Goal: Find specific fact: Find specific fact

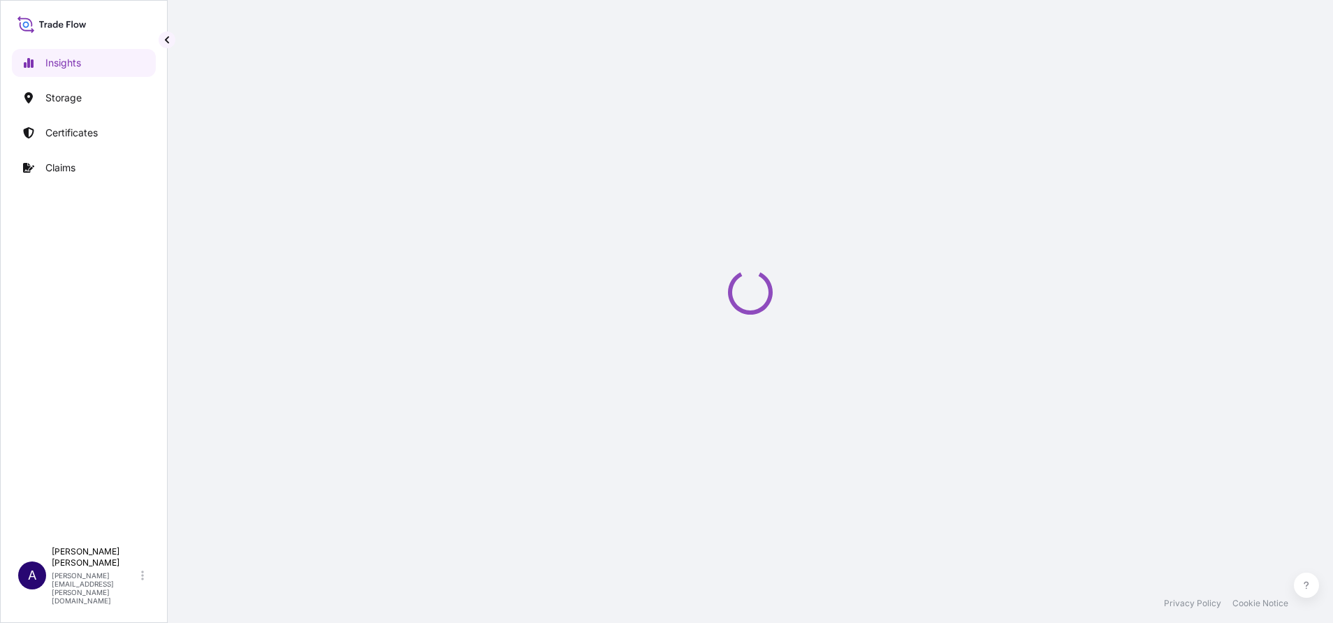
select select "2025"
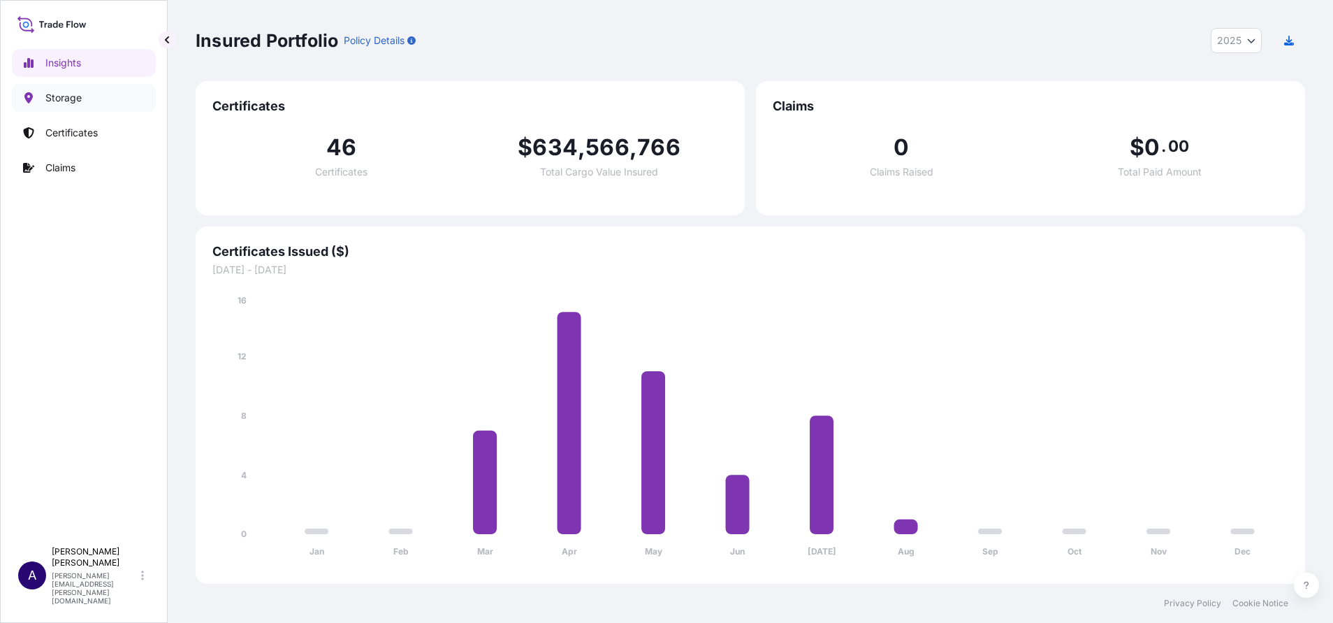
click at [69, 100] on p "Storage" at bounding box center [63, 98] width 36 height 14
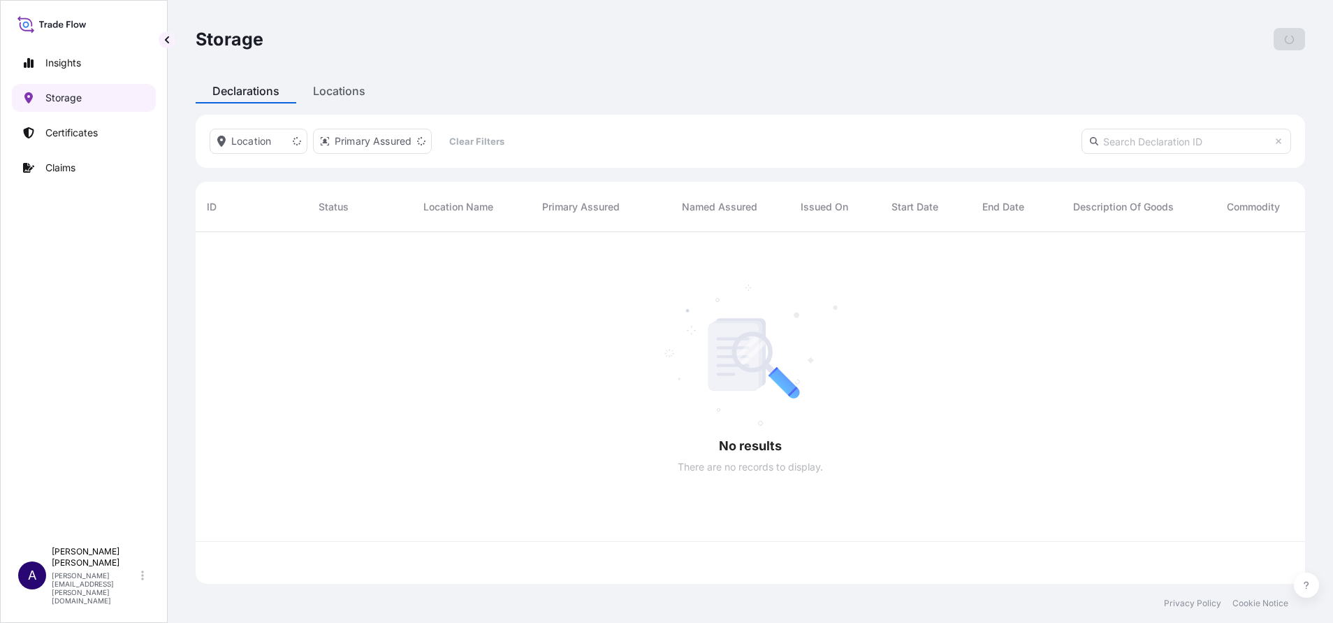
scroll to position [343, 1093]
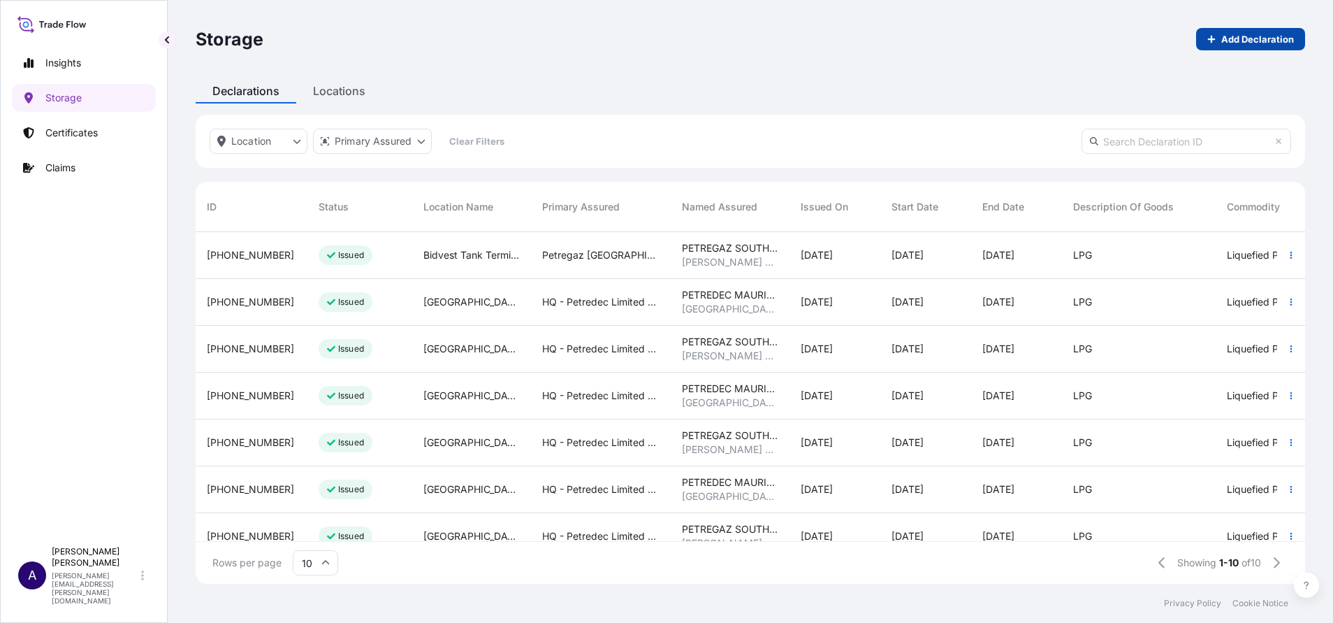
click at [1234, 39] on p "Add Declaration" at bounding box center [1257, 39] width 73 height 14
select select "USD"
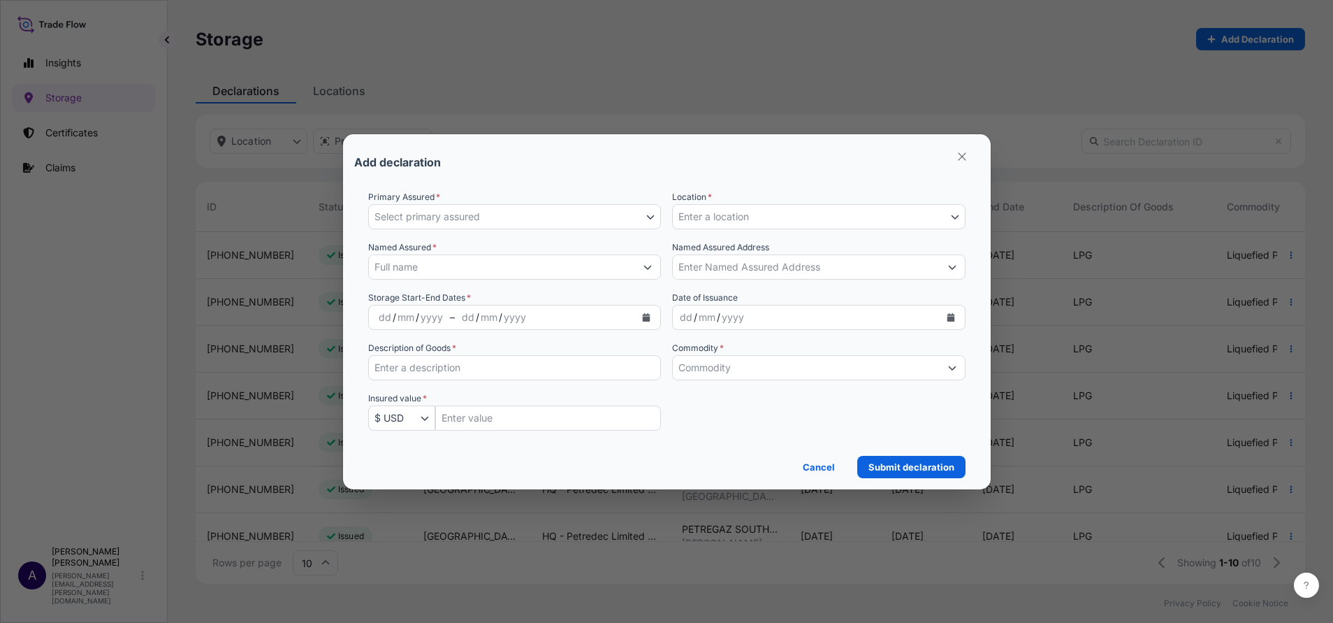
click at [650, 215] on icon "button" at bounding box center [650, 216] width 8 height 8
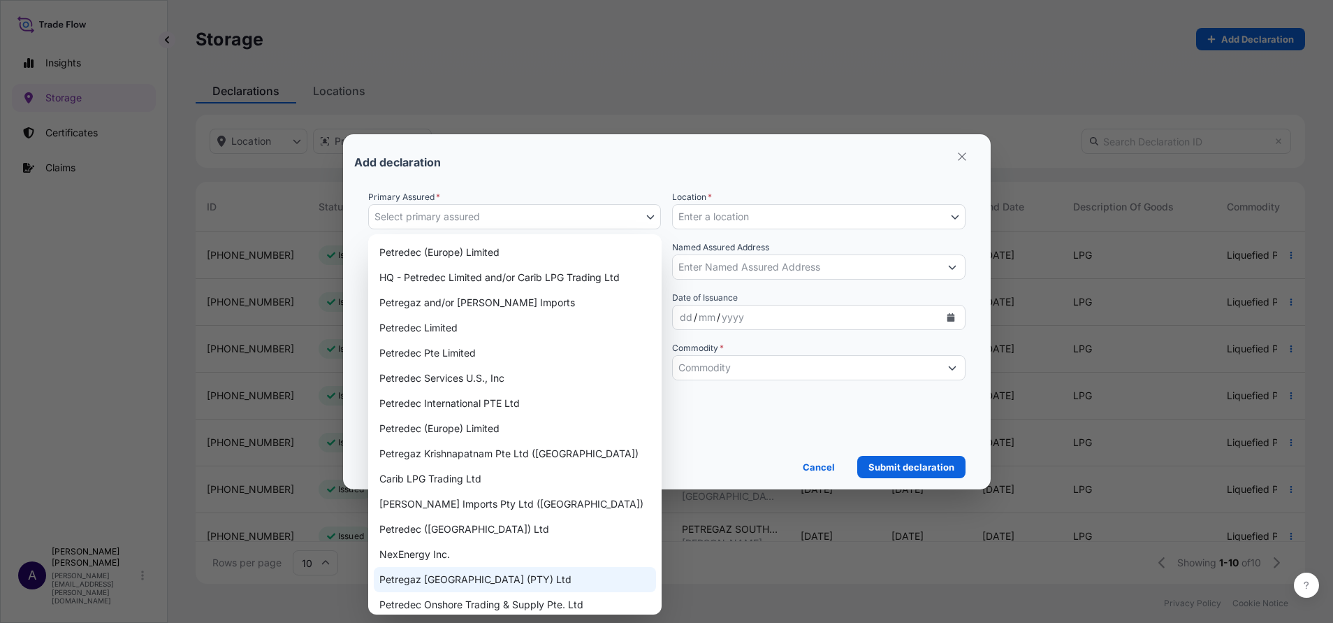
click at [483, 579] on div "Petregaz [GEOGRAPHIC_DATA] (PTY) Ltd" at bounding box center [515, 579] width 282 height 25
select select "31833"
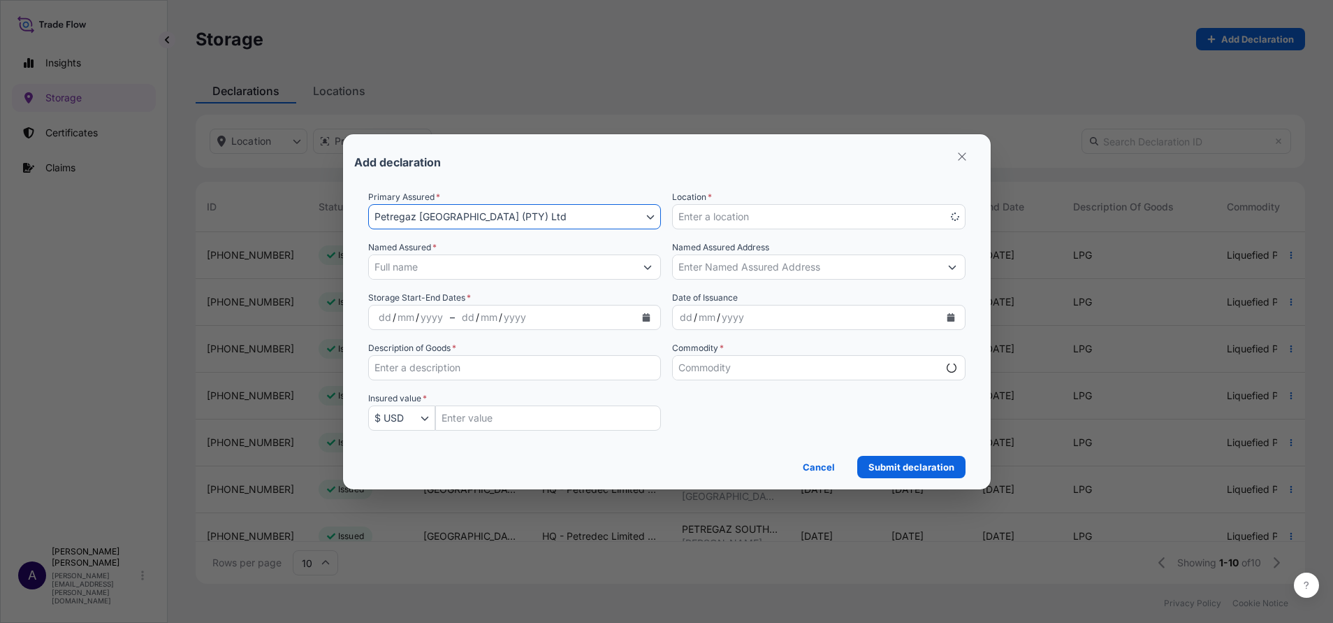
select select "mt"
click at [790, 209] on button "Enter a location" at bounding box center [818, 216] width 293 height 25
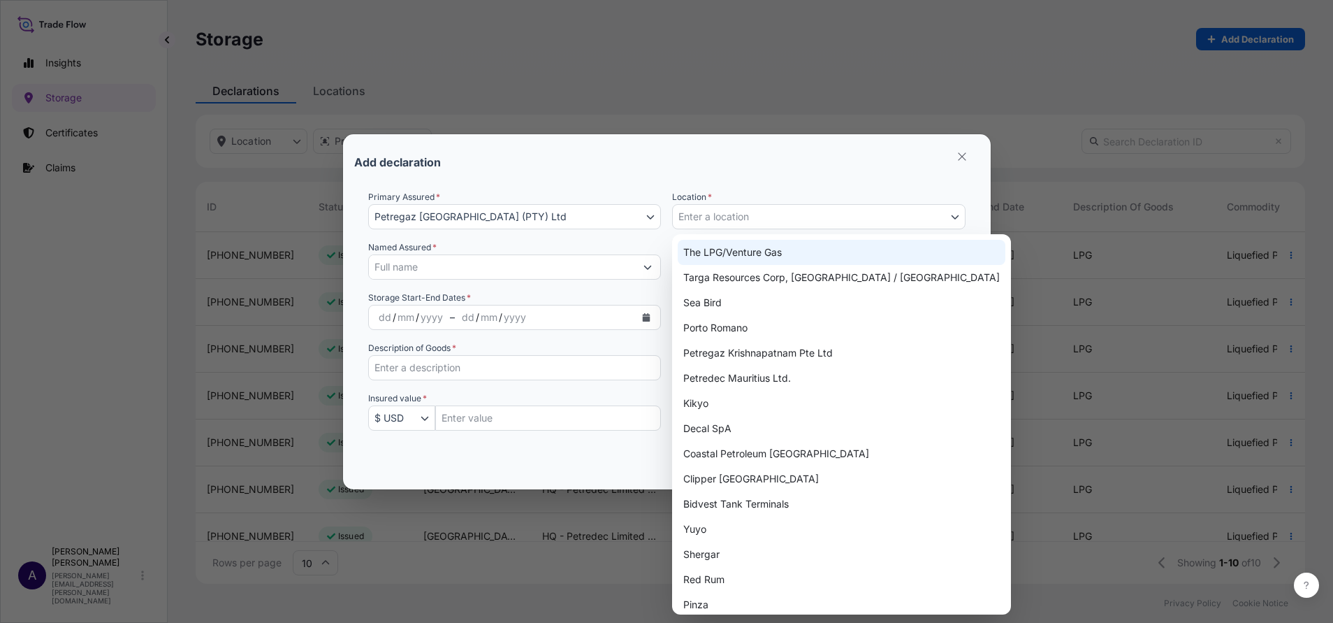
click at [655, 214] on button "Petregaz [GEOGRAPHIC_DATA] (PTY) Ltd" at bounding box center [514, 216] width 293 height 25
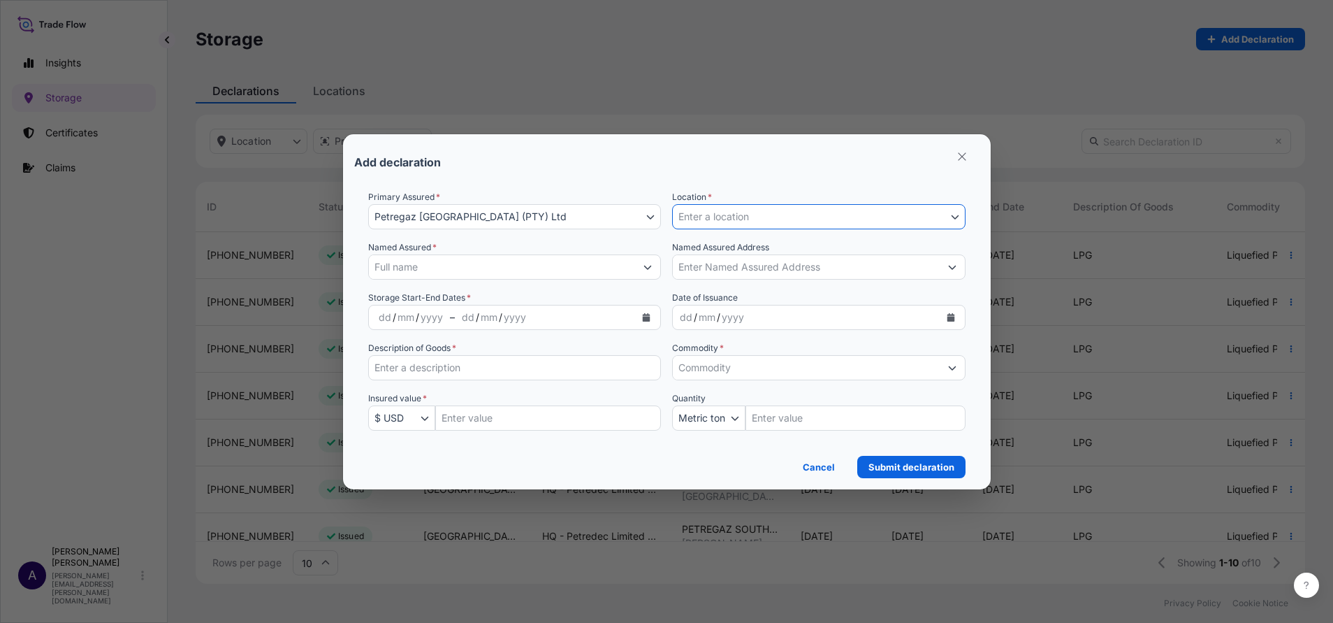
select select
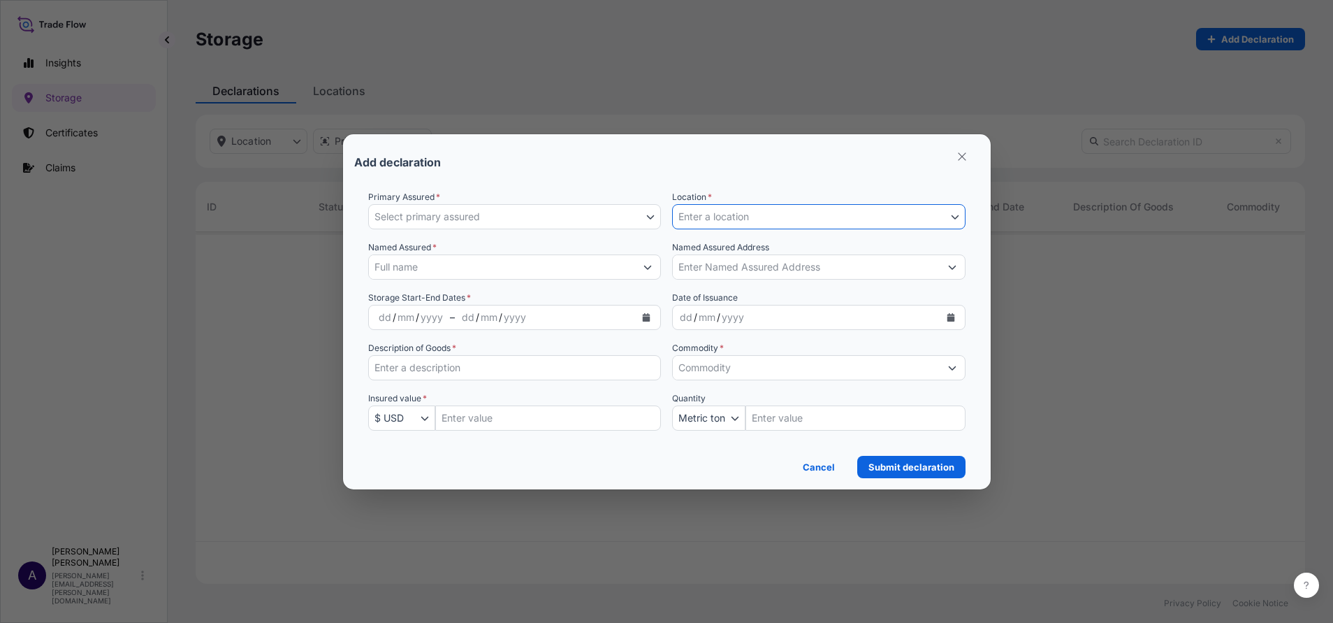
scroll to position [386, 1093]
click at [806, 475] on link "Cancel" at bounding box center [819, 467] width 54 height 22
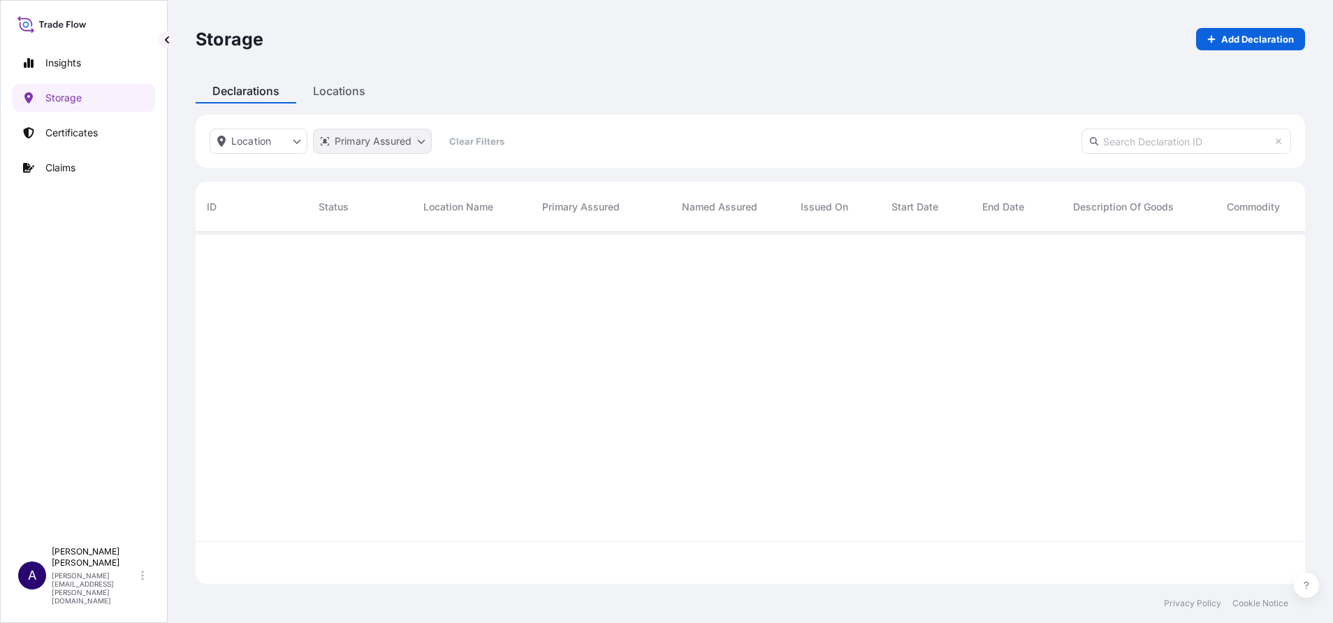
scroll to position [386, 1093]
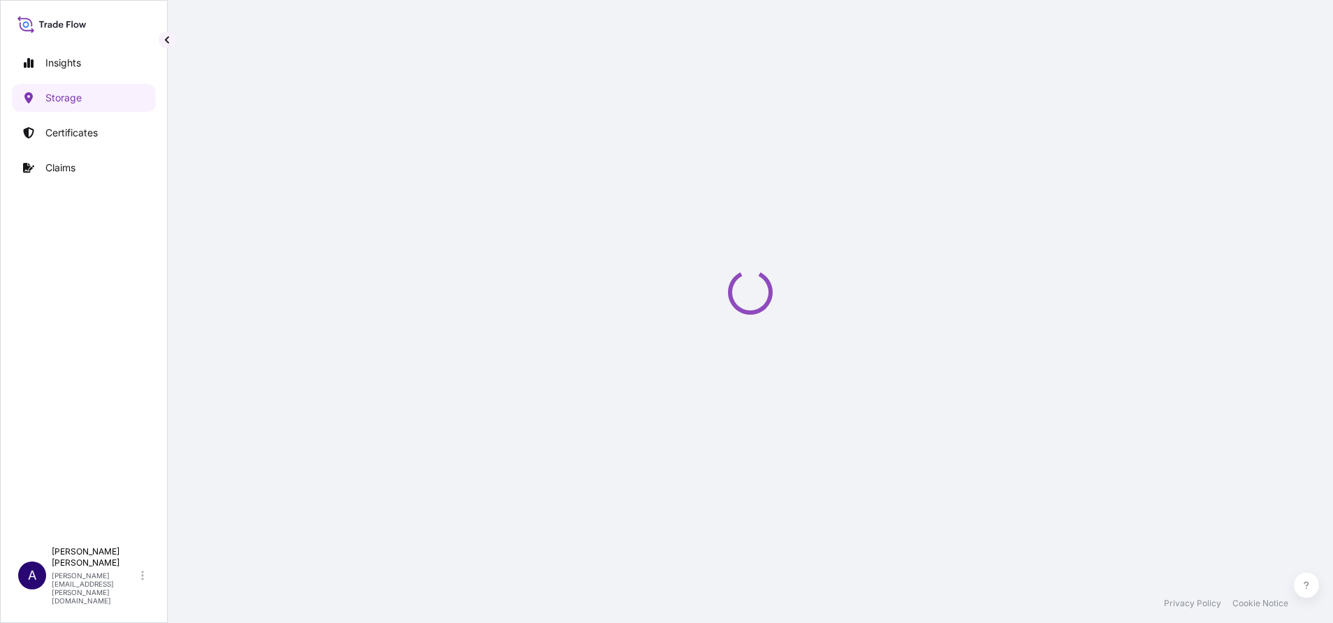
click at [313, 97] on div "Storage Add Declaration Declarations Locations Location Primary Assured Clear F…" at bounding box center [750, 291] width 1165 height 583
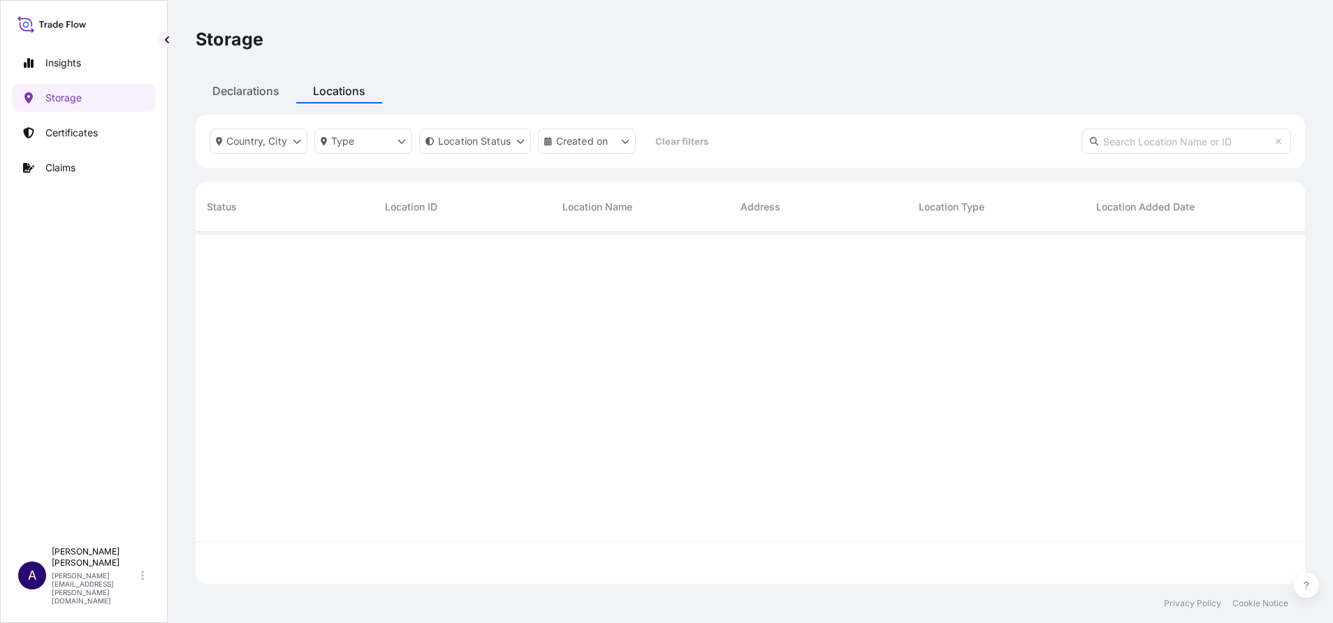
scroll to position [386, 1093]
click at [249, 94] on div "Declarations" at bounding box center [246, 90] width 101 height 25
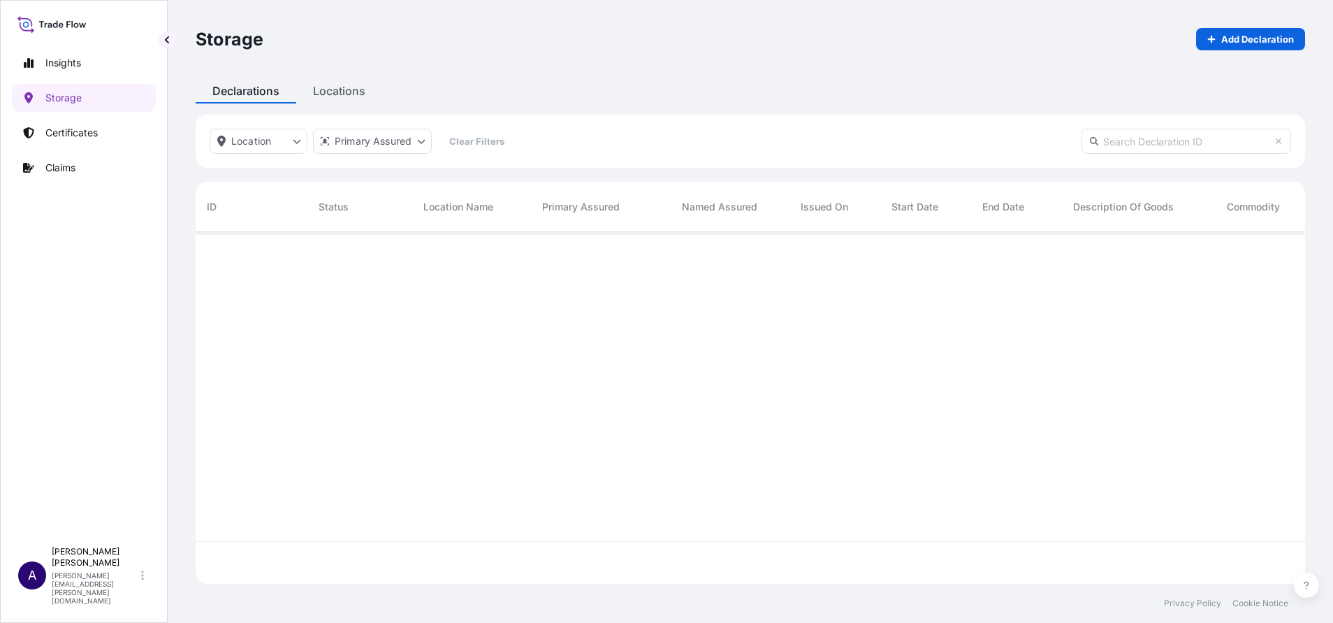
scroll to position [386, 1093]
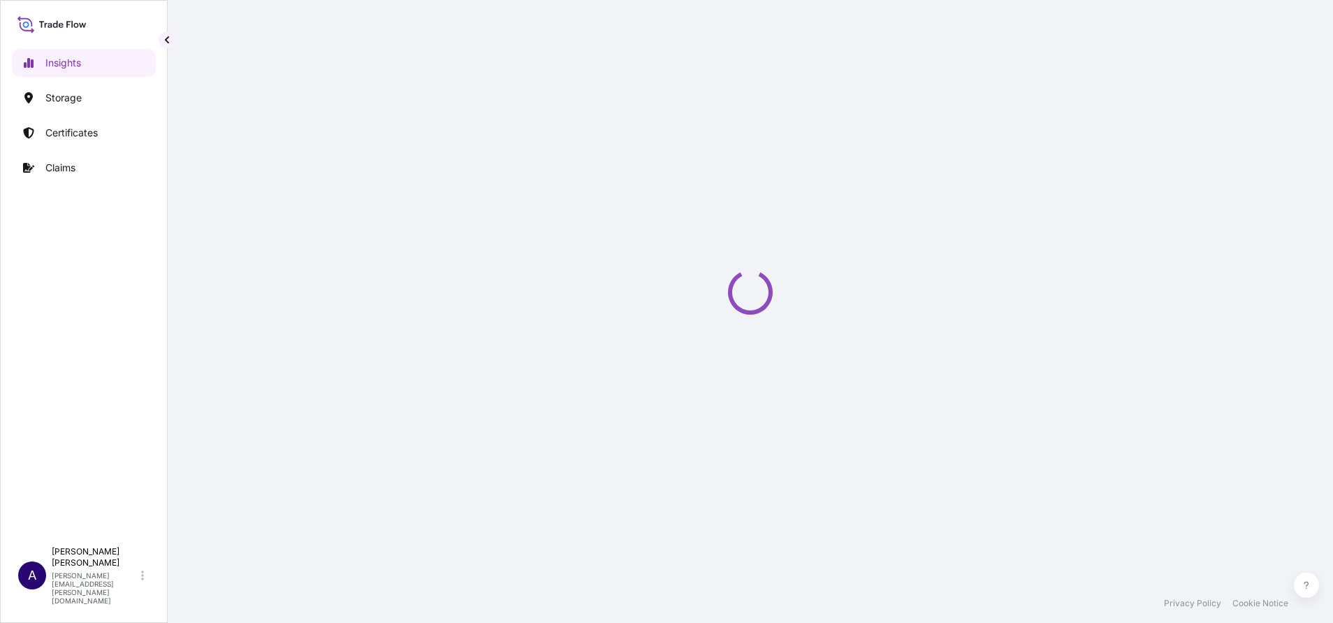
select select "2025"
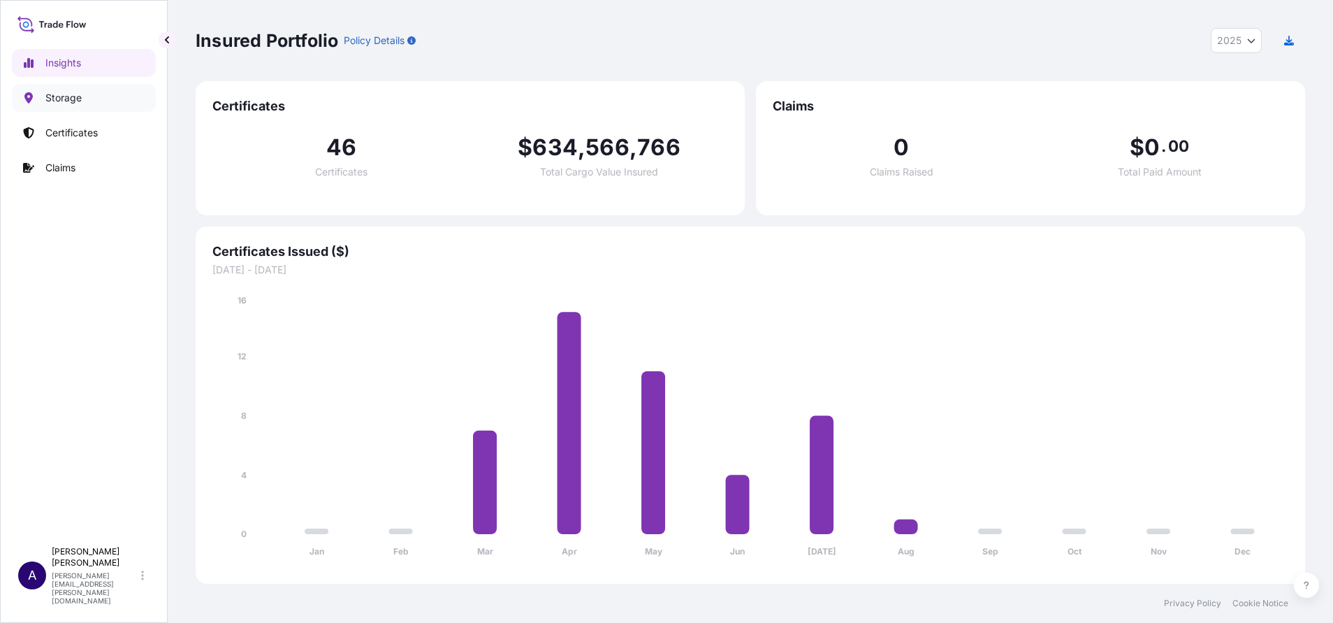
click at [77, 90] on link "Storage" at bounding box center [84, 98] width 144 height 28
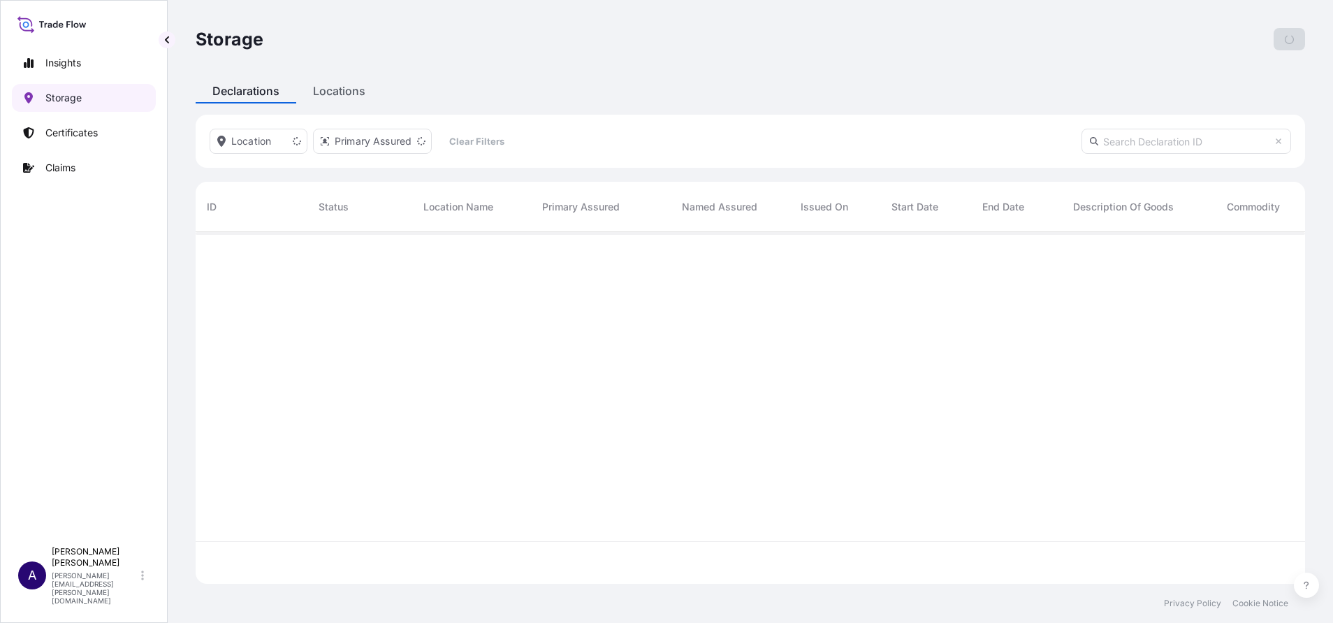
scroll to position [343, 1093]
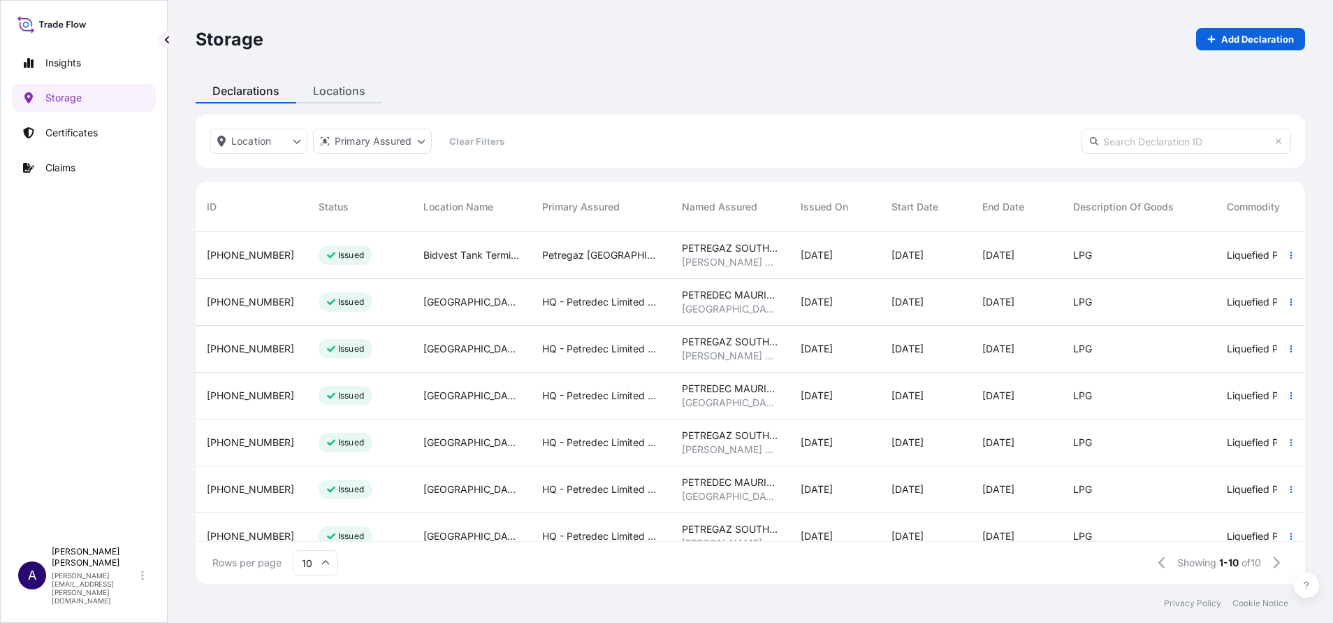
click at [348, 93] on div "Storage Add Declaration Declarations Locations Location Primary Assured Clear F…" at bounding box center [750, 291] width 1165 height 583
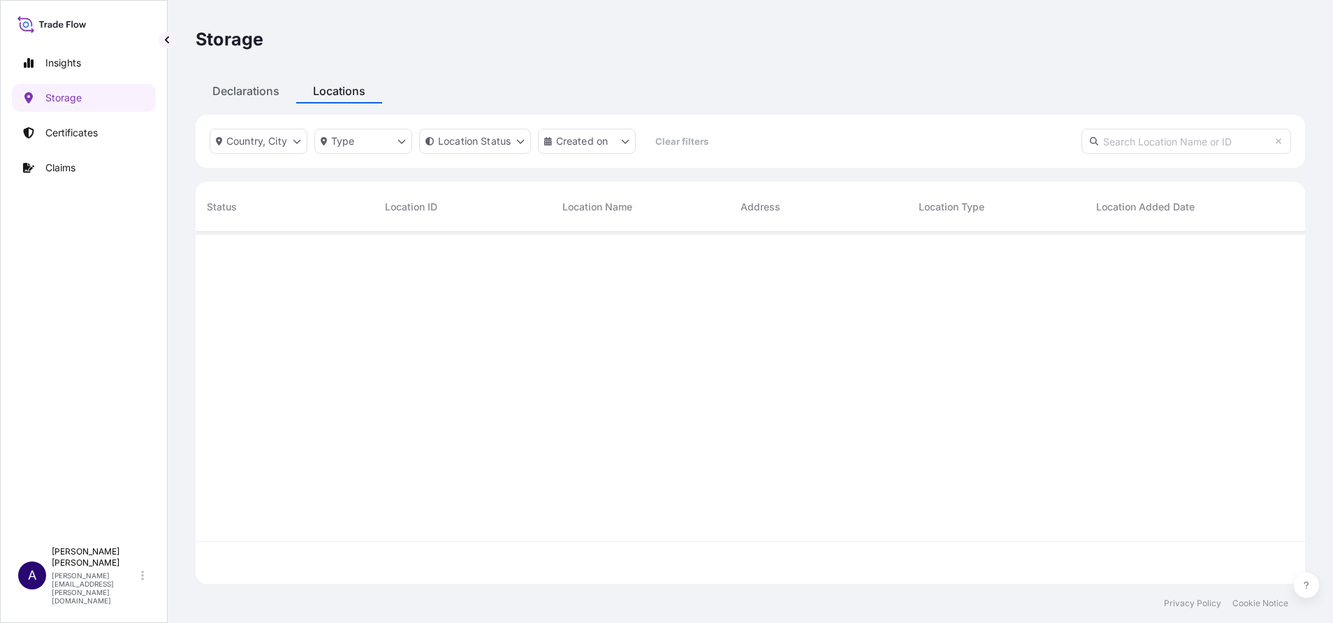
scroll to position [343, 1093]
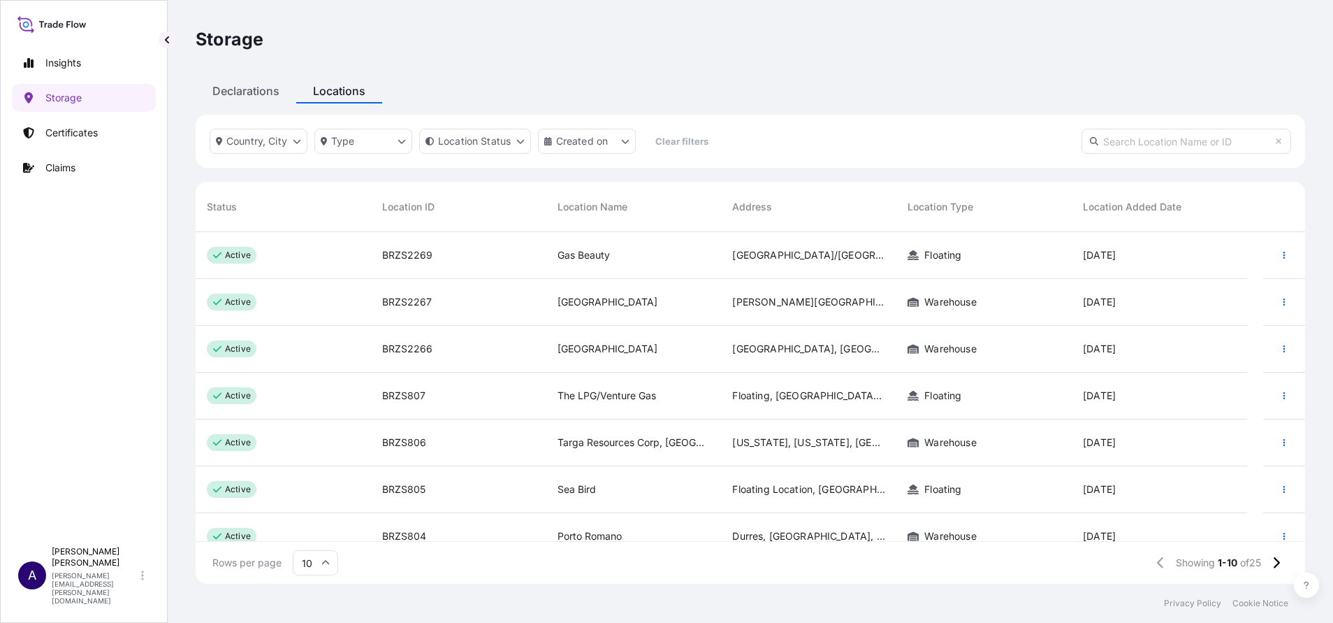
click at [405, 255] on span "BRZS2269" at bounding box center [407, 255] width 50 height 14
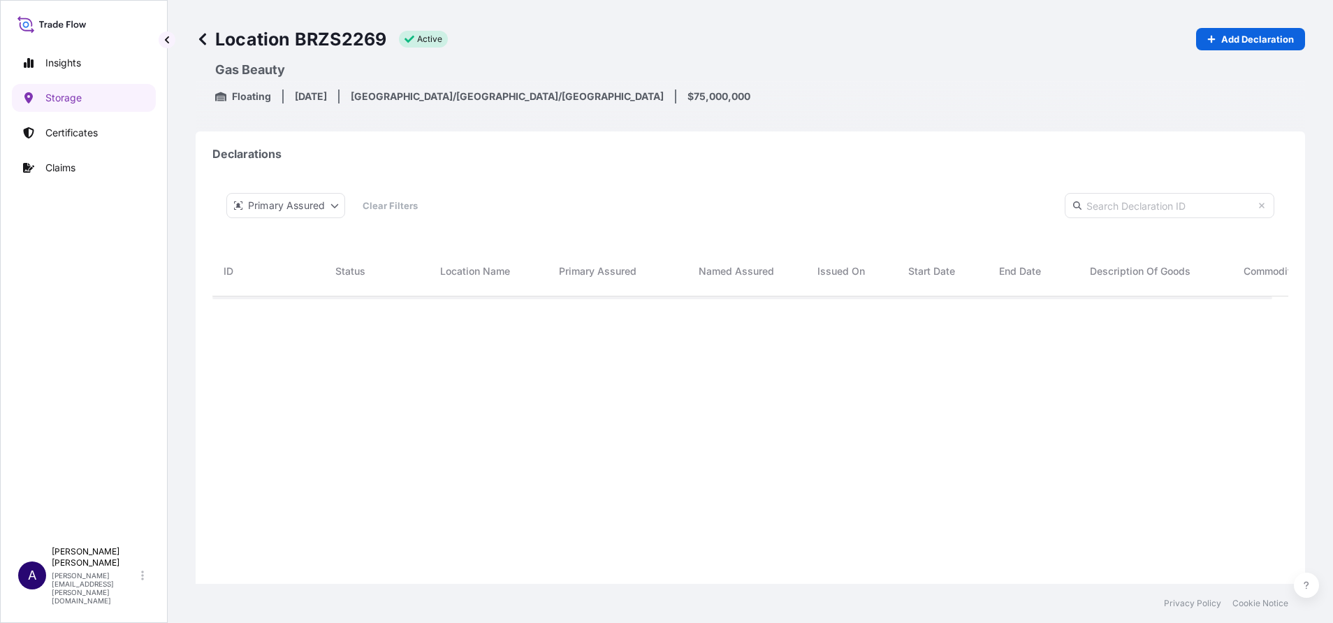
scroll to position [387, 1044]
click at [52, 94] on p "Storage" at bounding box center [63, 98] width 36 height 14
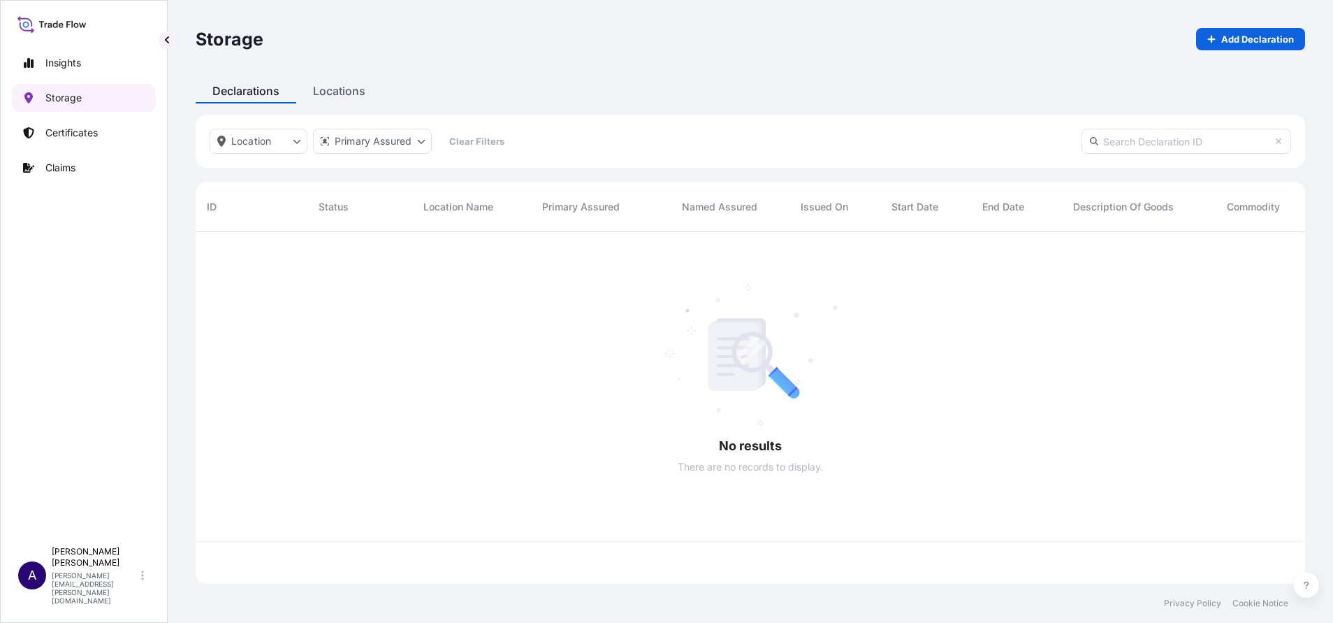
scroll to position [343, 1093]
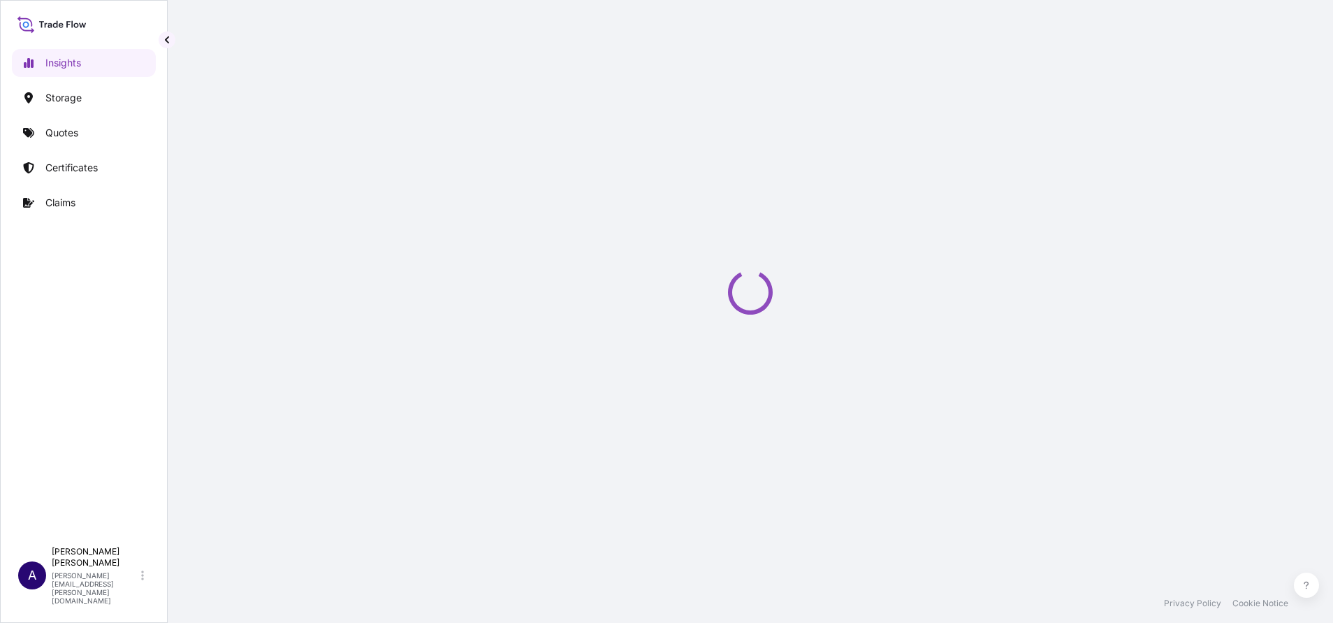
select select "2025"
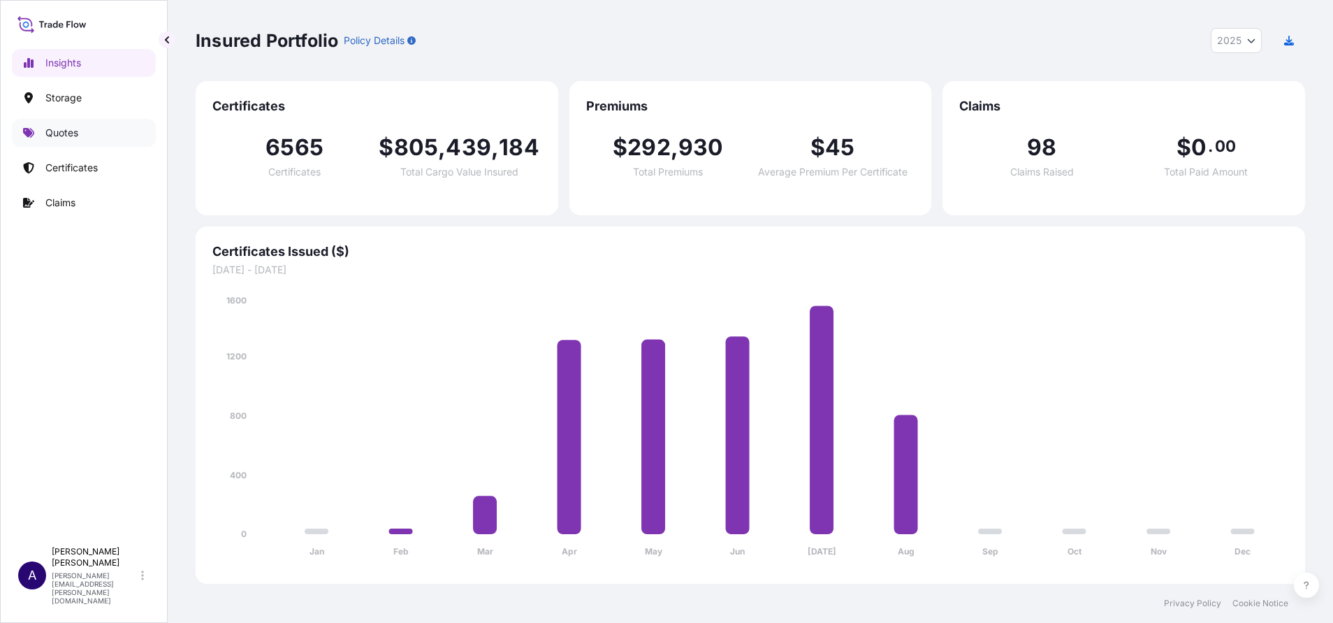
click at [64, 141] on link "Quotes" at bounding box center [84, 133] width 144 height 28
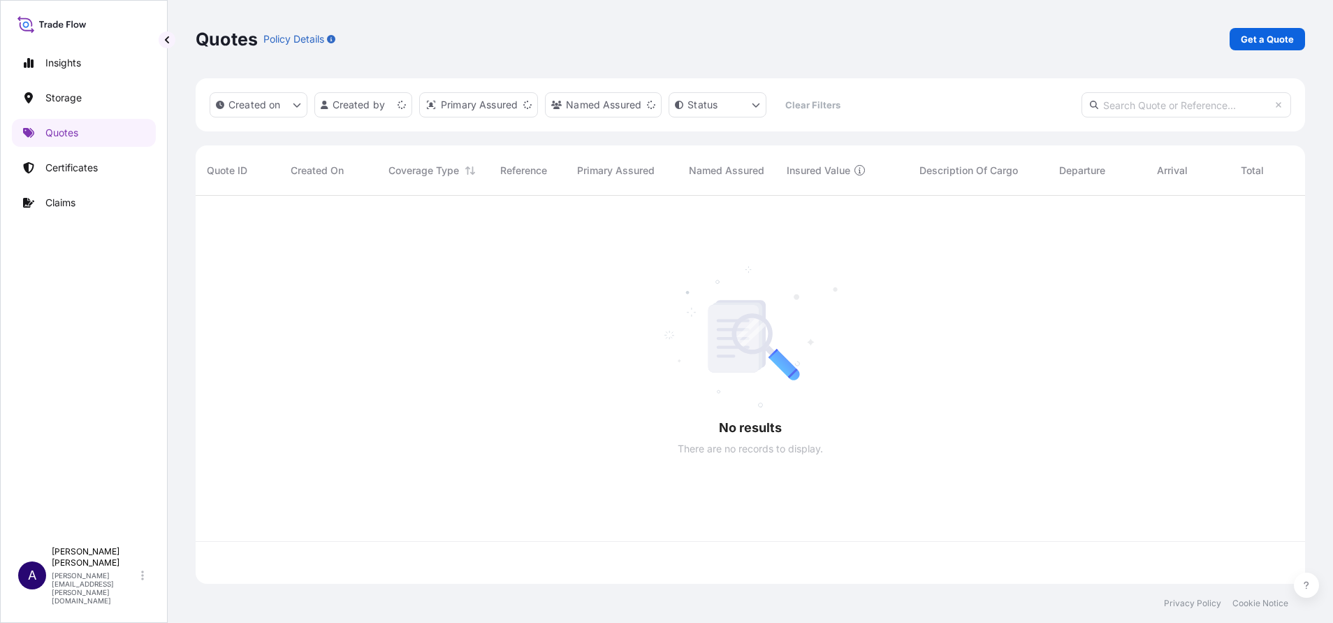
scroll to position [379, 1093]
click at [1211, 106] on input "text" at bounding box center [1187, 104] width 210 height 25
paste input "63778"
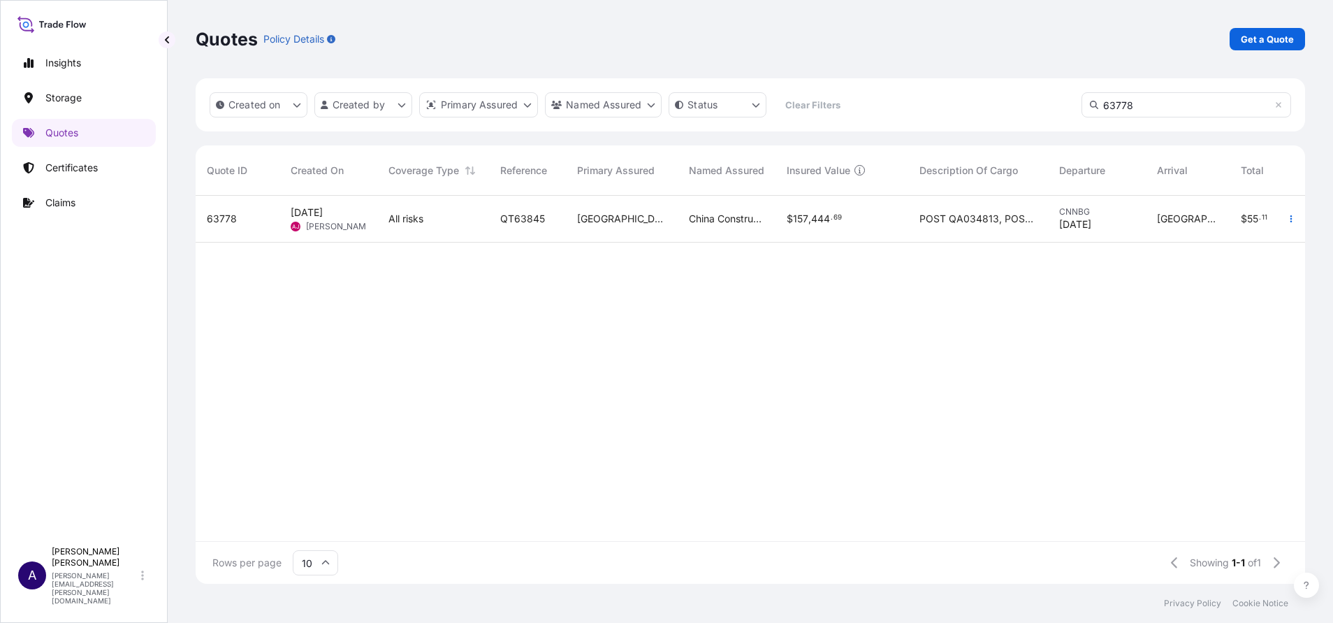
type input "63778"
click at [238, 219] on div "63778" at bounding box center [237, 219] width 61 height 14
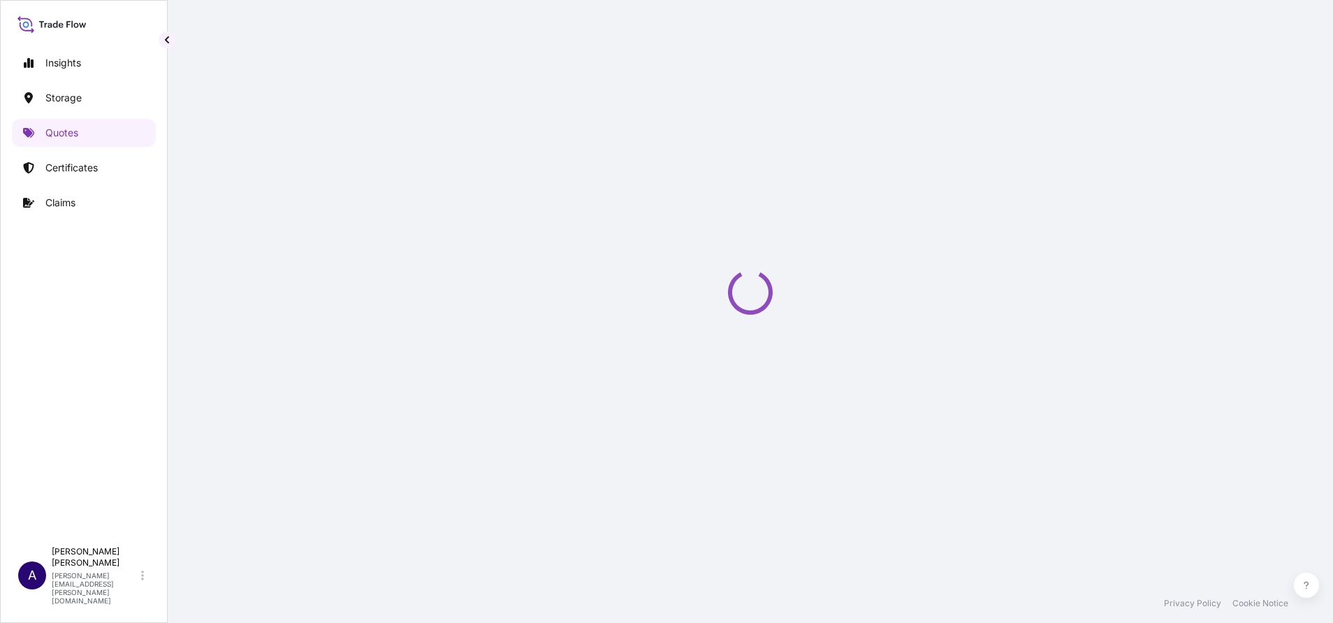
select select "Water"
select select "Road / Inland"
select select "31615"
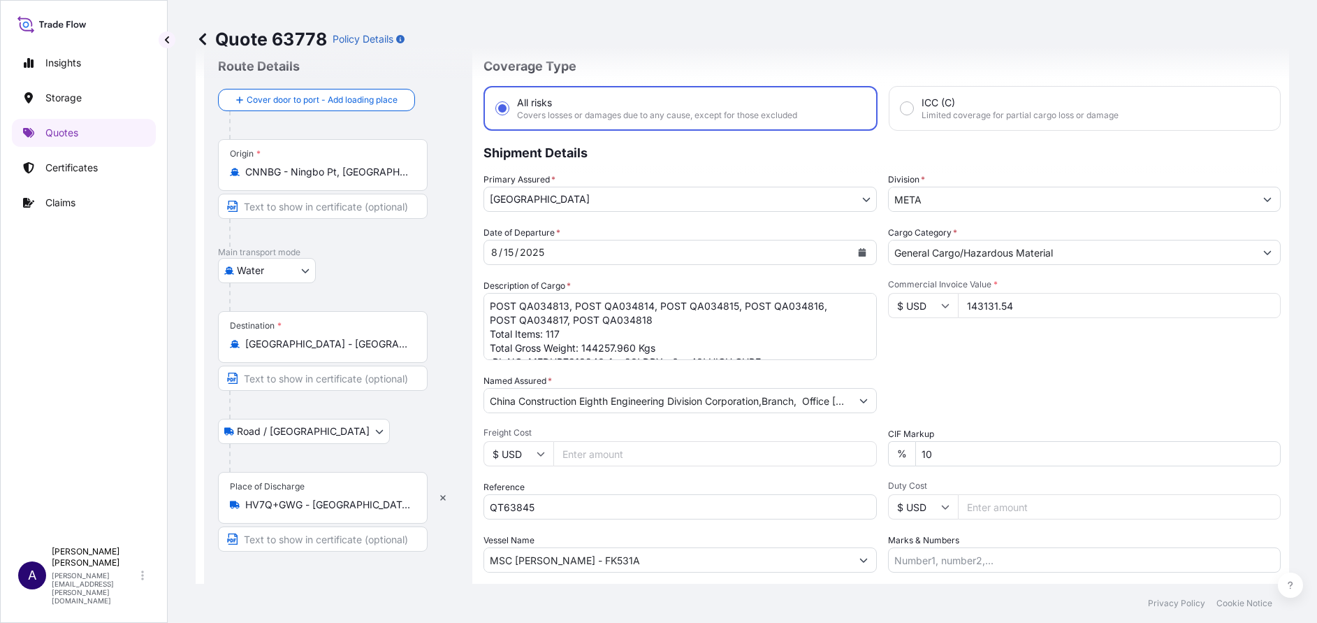
scroll to position [0, 200]
click at [863, 395] on button "Show suggestions" at bounding box center [863, 400] width 25 height 25
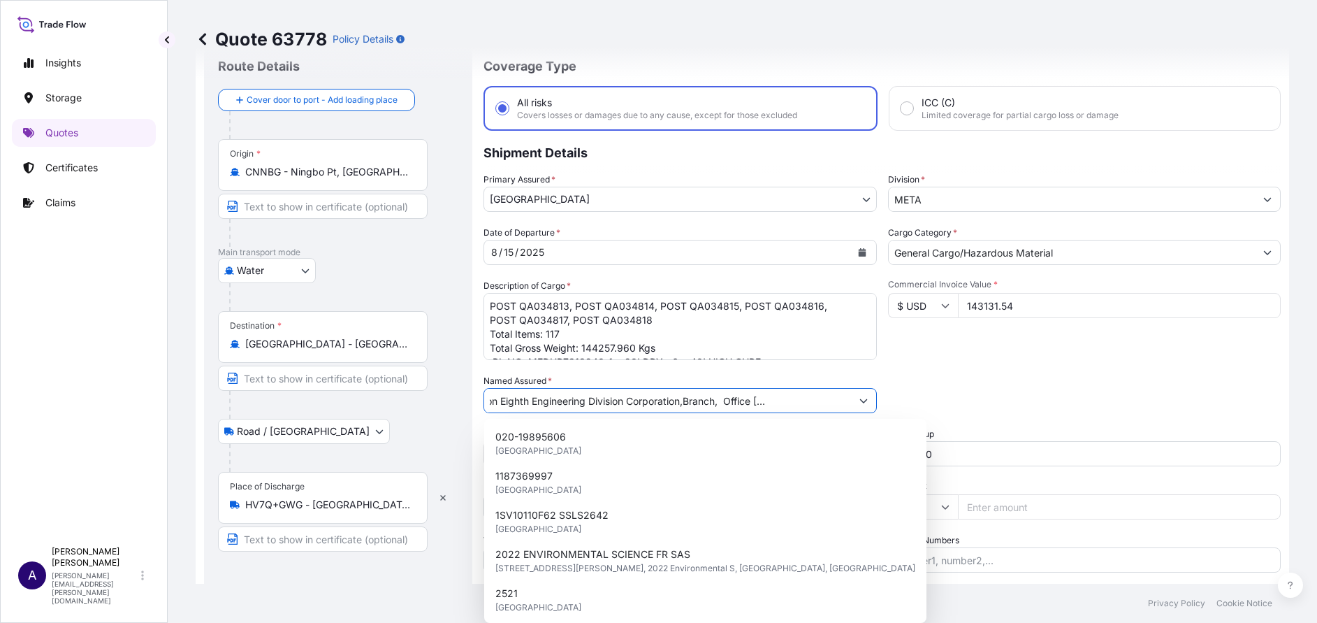
click at [813, 391] on input "China Construction Eighth Engineering Division Corporation,Branch, Office 1502 …" at bounding box center [667, 400] width 367 height 25
paste input "Limited – Dubai Branch"
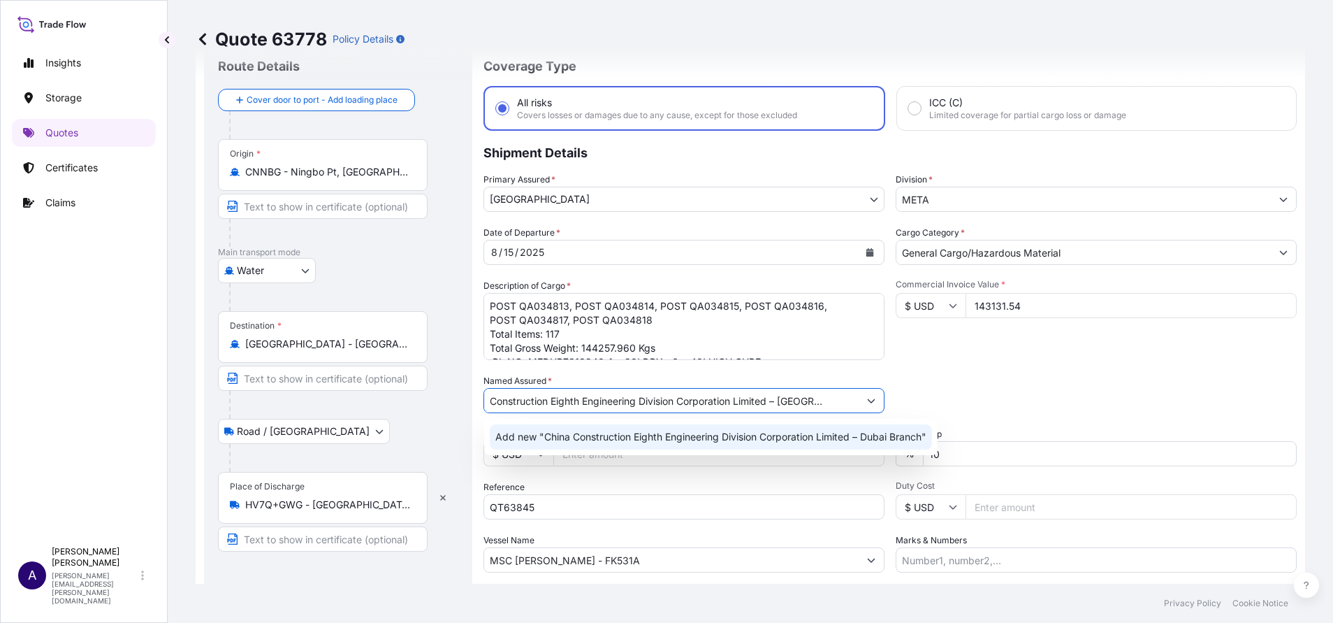
click at [504, 438] on span "Add new "China Construction Eighth Engineering Division Corporation Limited – D…" at bounding box center [710, 437] width 431 height 14
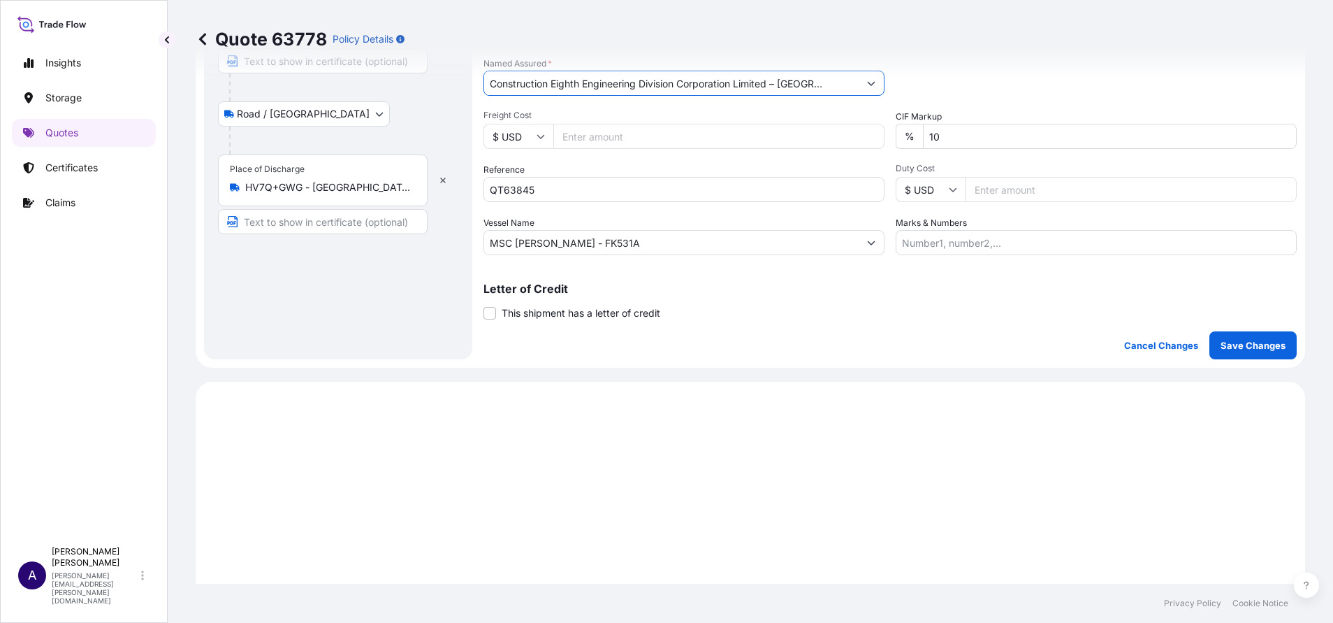
scroll to position [462, 0]
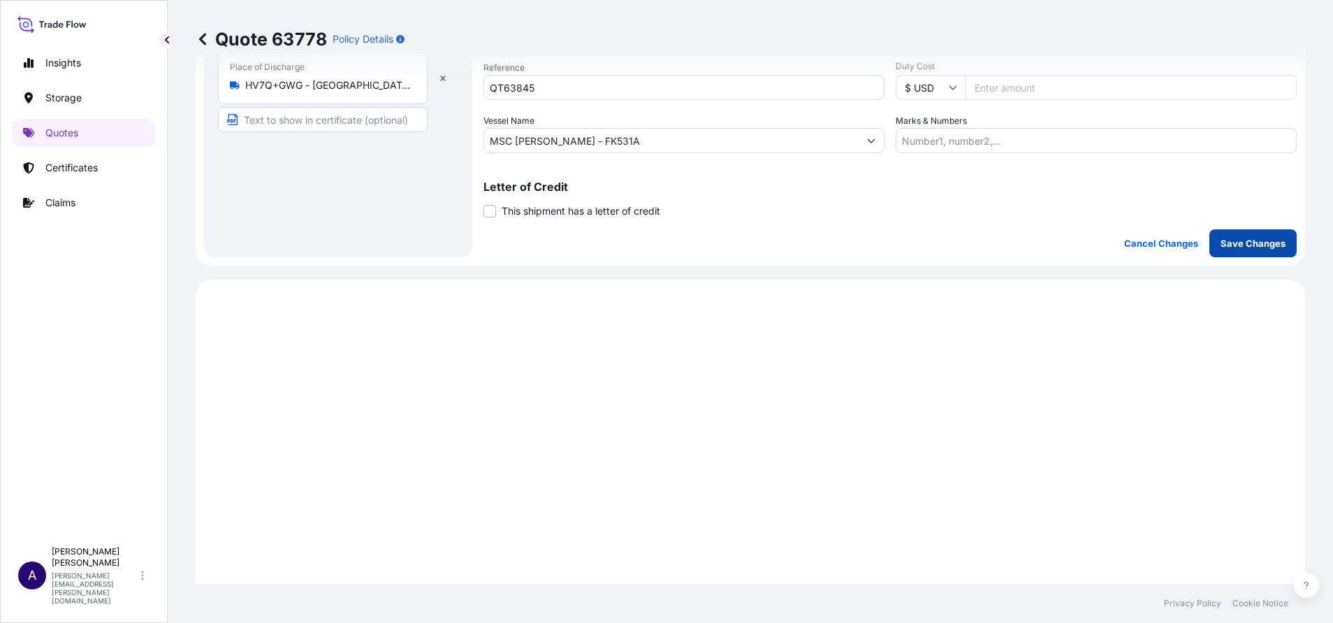
type input "China Construction Eighth Engineering Division Corporation Limited – Dubai Bran…"
click at [1227, 245] on p "Save Changes" at bounding box center [1253, 243] width 65 height 14
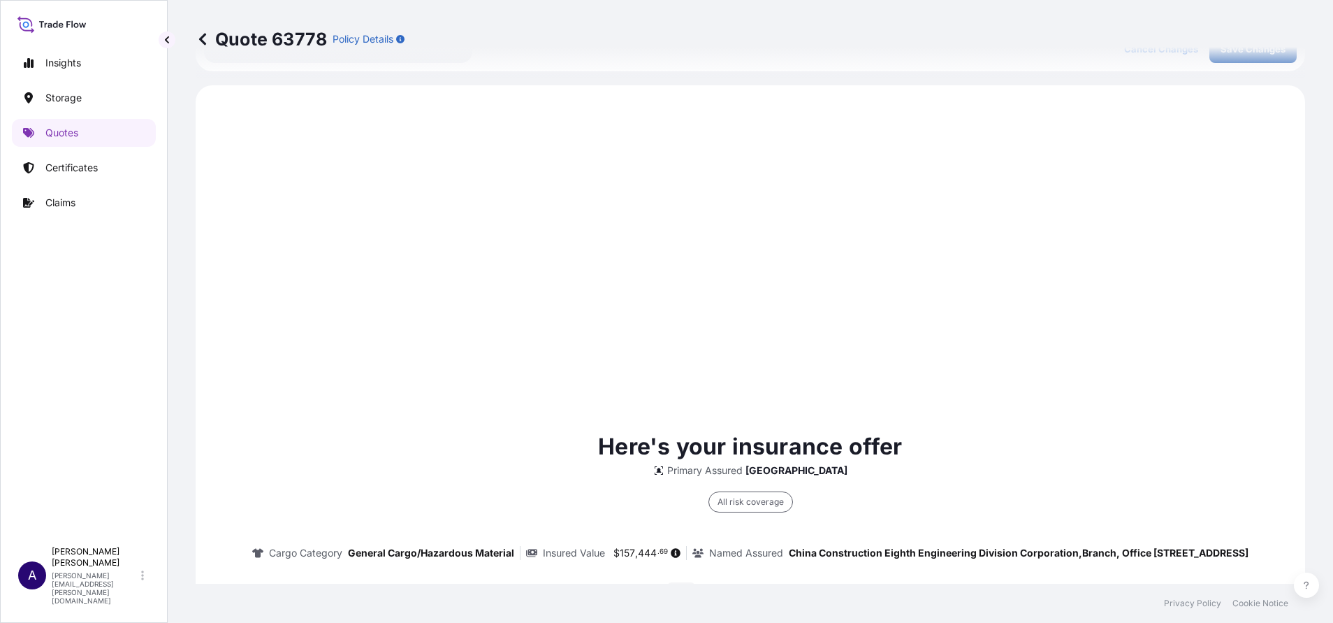
scroll to position [671, 0]
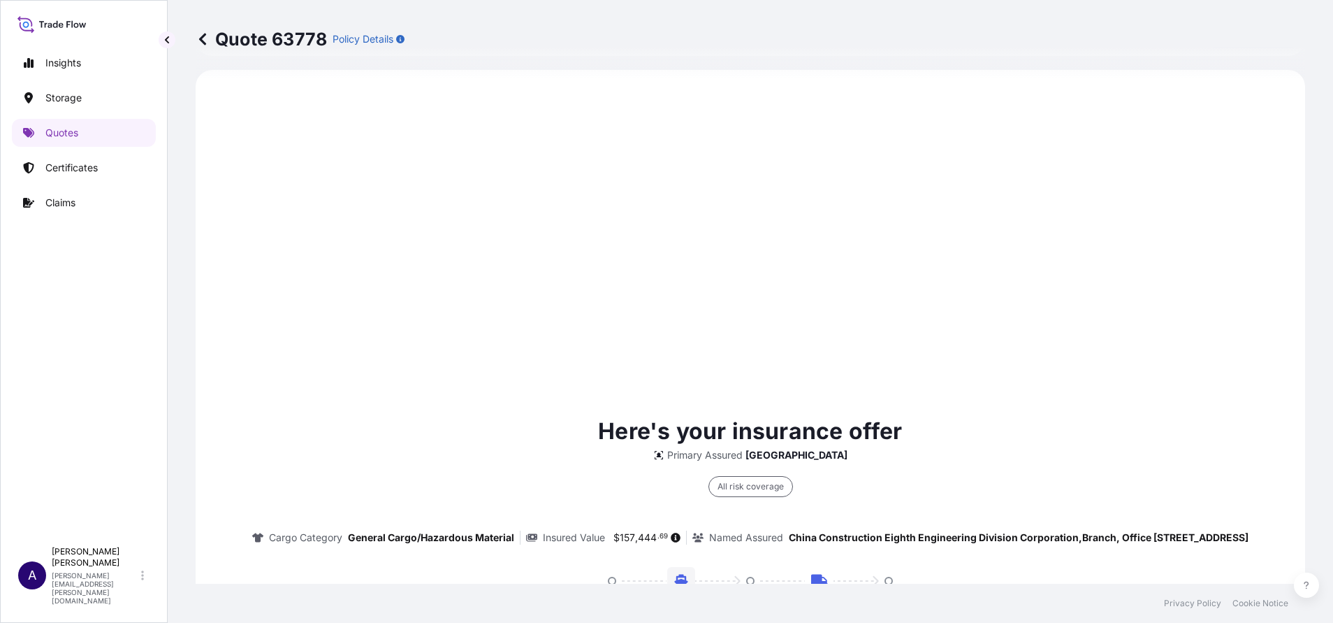
select select "Water"
select select "Road / Inland"
select select "31615"
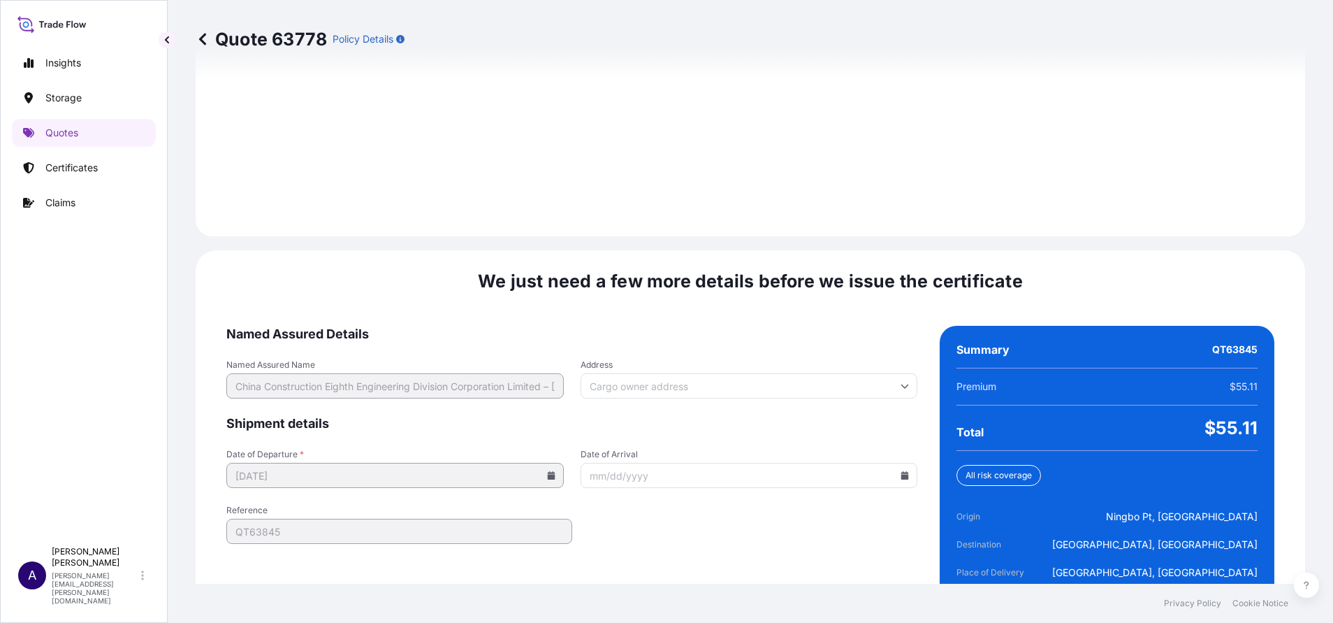
scroll to position [2026, 0]
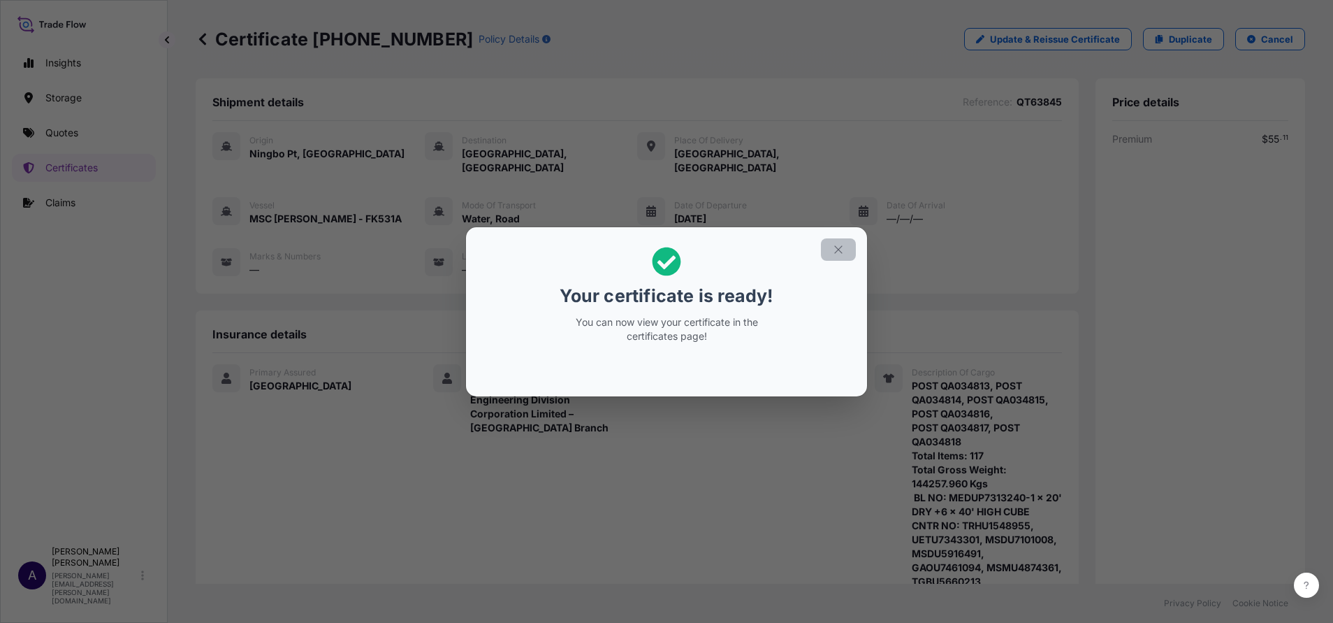
click at [840, 254] on icon "button" at bounding box center [838, 249] width 13 height 13
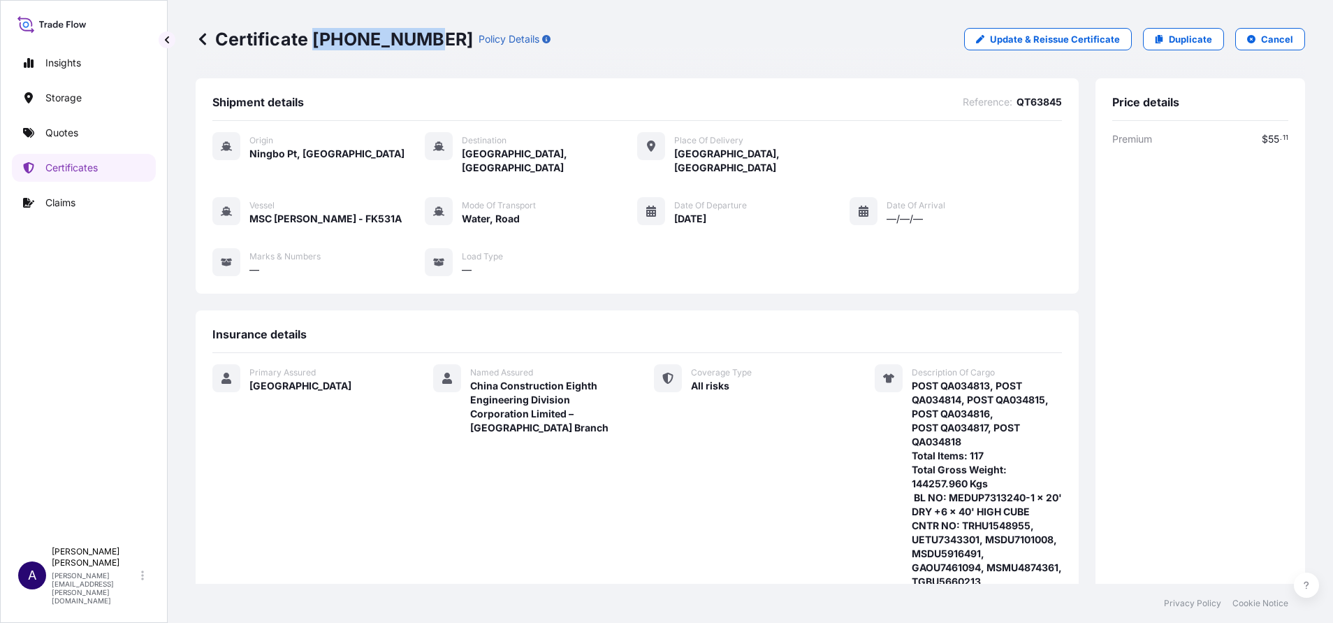
drag, startPoint x: 415, startPoint y: 32, endPoint x: 310, endPoint y: 29, distance: 104.8
click at [310, 29] on p "Certificate 31615-197-2" at bounding box center [334, 39] width 277 height 22
copy p "31615-197-2"
click at [71, 125] on link "Quotes" at bounding box center [84, 133] width 144 height 28
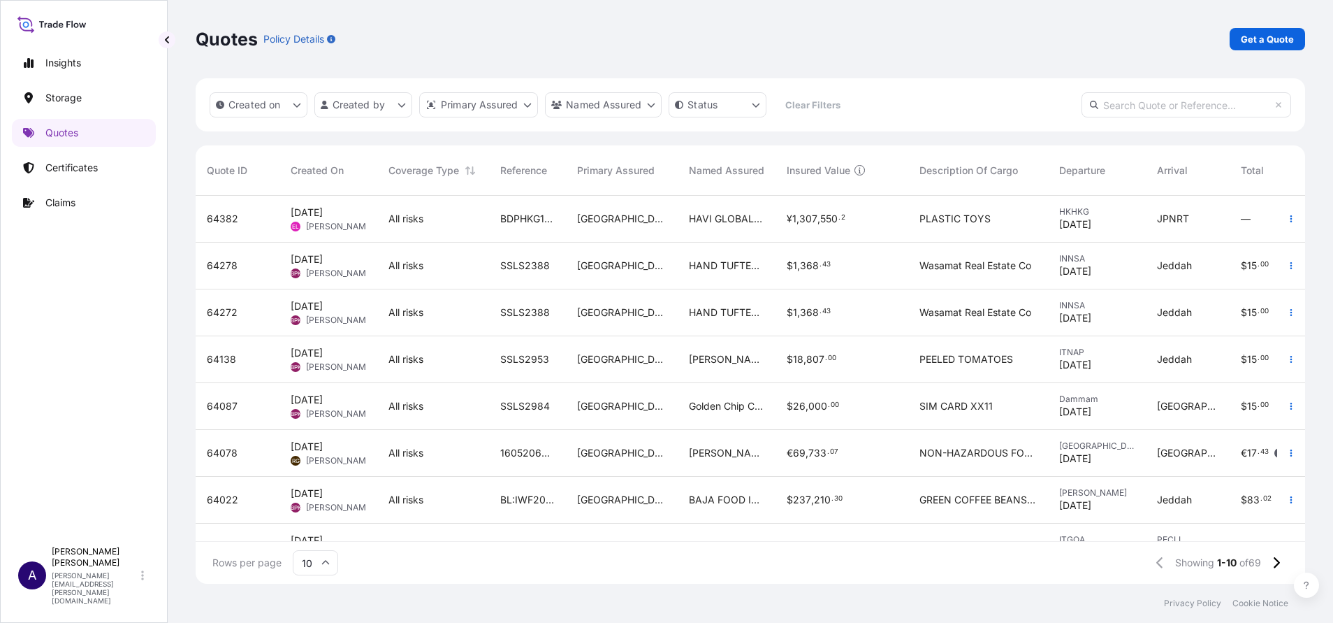
scroll to position [379, 1093]
click at [1165, 111] on input "text" at bounding box center [1187, 104] width 210 height 25
paste input "63744"
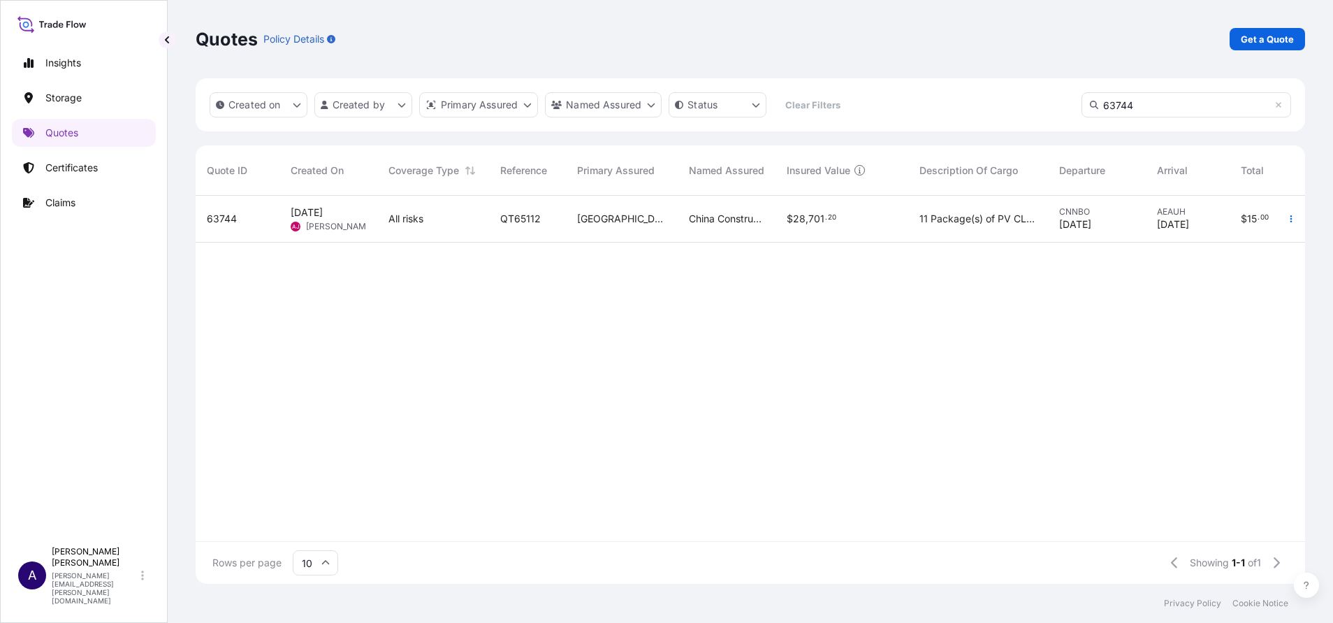
type input "63744"
click at [226, 213] on span "63744" at bounding box center [222, 219] width 30 height 14
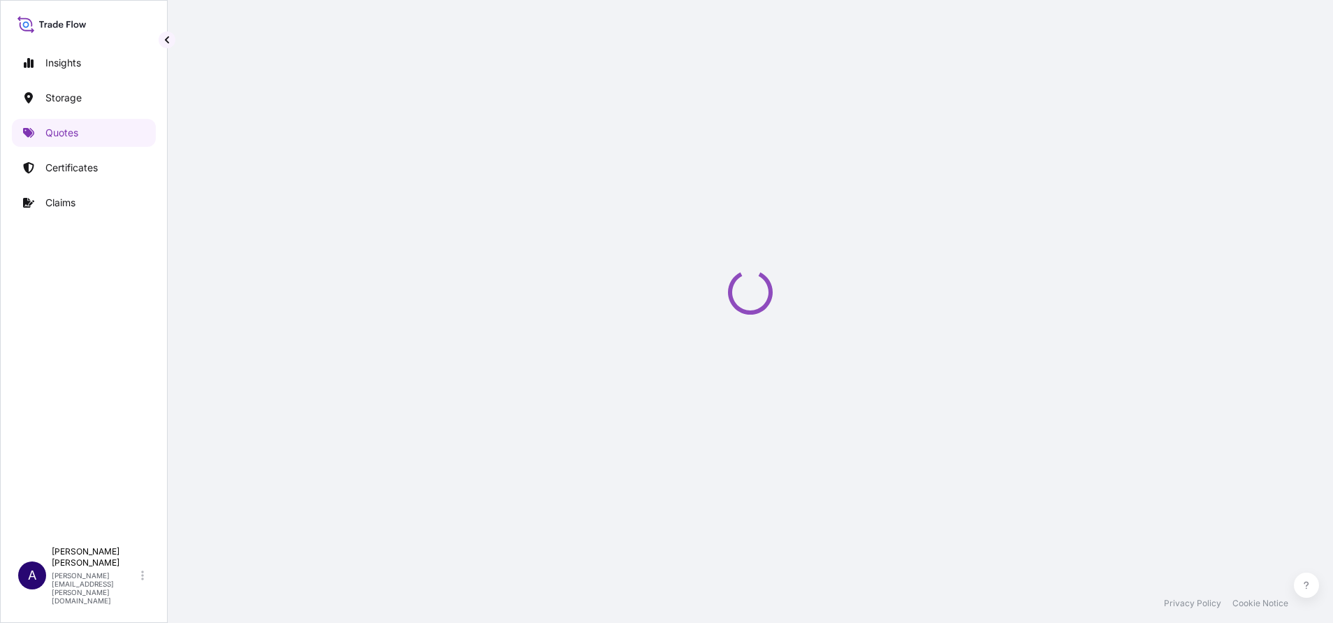
select select "Water"
select select "Road / Inland"
select select "31615"
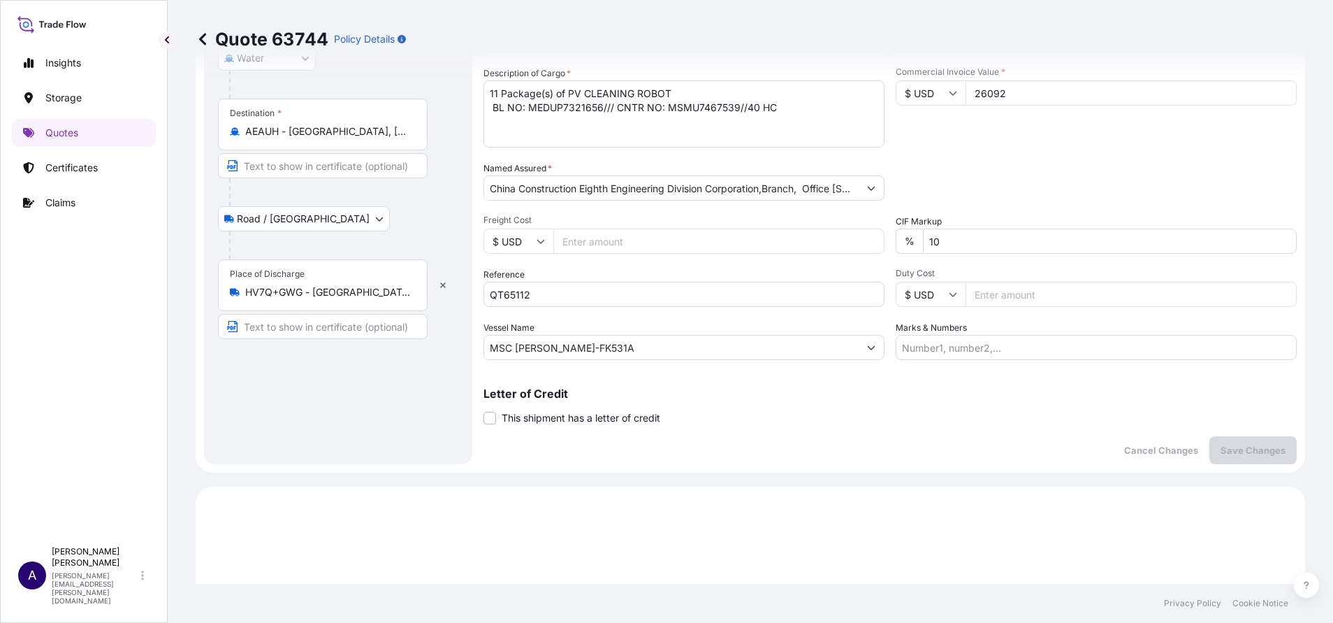
scroll to position [252, 0]
click at [818, 189] on input "China Construction Eighth Engineering Division Corporation,Branch, Office 1502 …" at bounding box center [671, 190] width 375 height 25
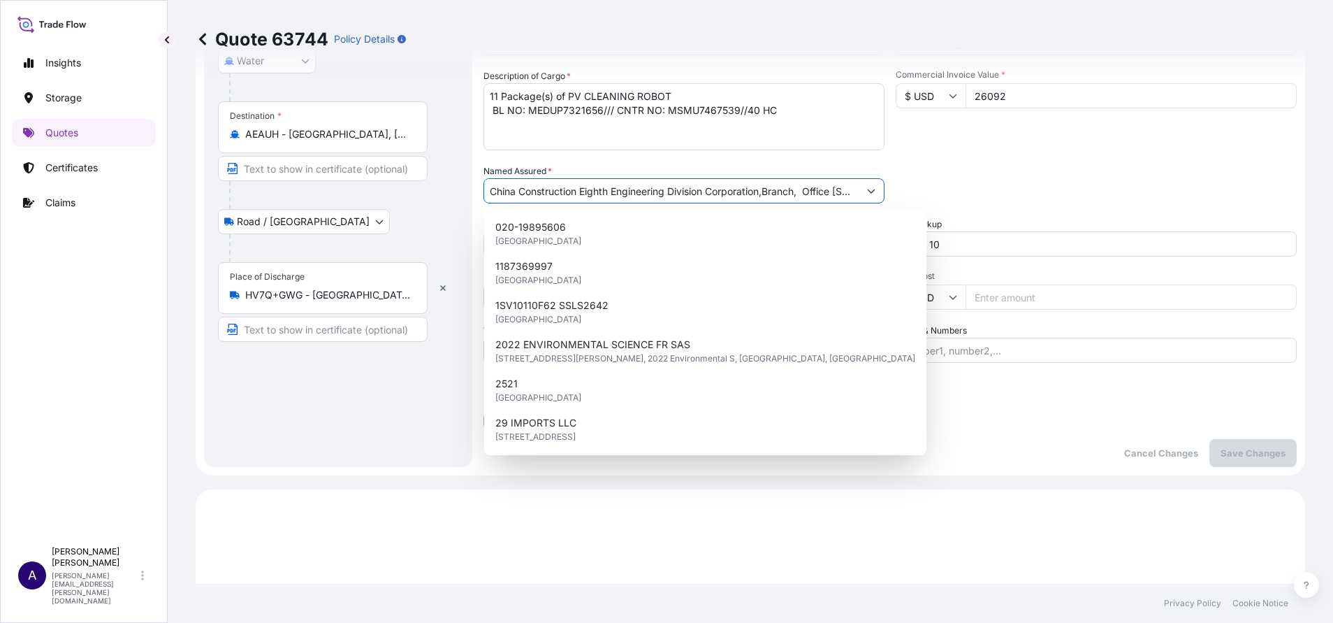
click at [818, 189] on input "China Construction Eighth Engineering Division Corporation,Branch, Office 1502 …" at bounding box center [671, 190] width 375 height 25
paste input "Limited – Dubai Branch"
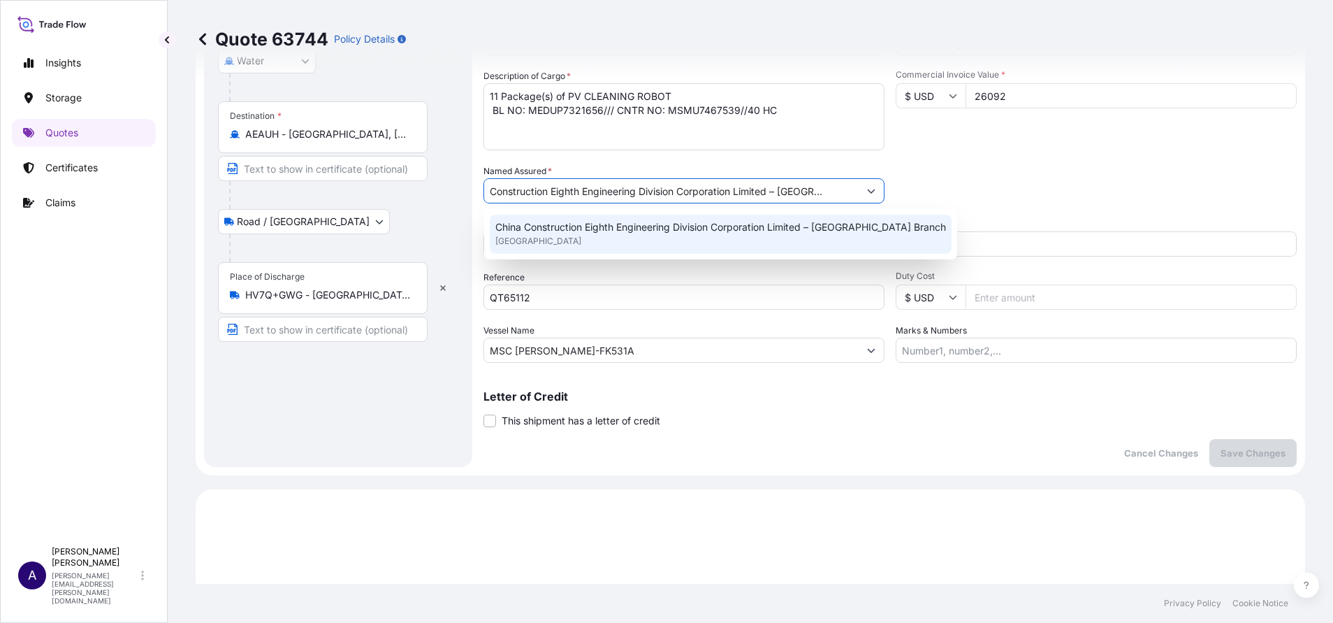
click at [504, 239] on span "United Kingdom" at bounding box center [538, 241] width 86 height 14
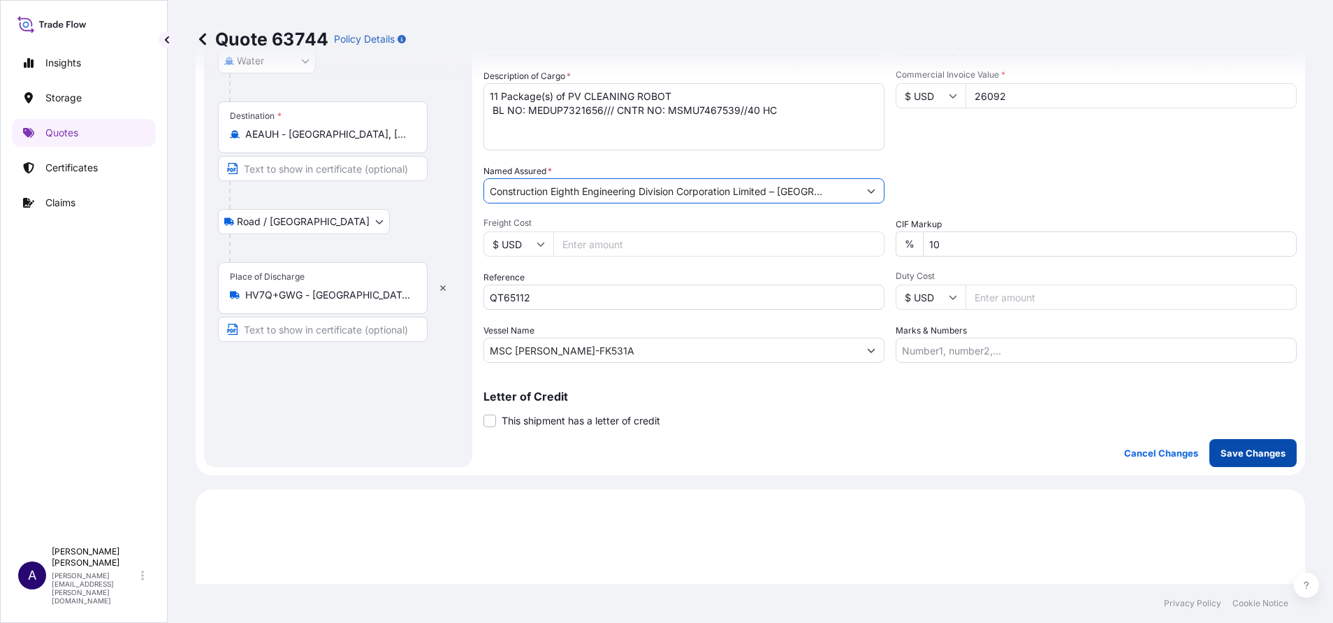
type input "China Construction Eighth Engineering Division Corporation Limited – Dubai Bran…"
click at [1233, 453] on p "Save Changes" at bounding box center [1253, 453] width 65 height 14
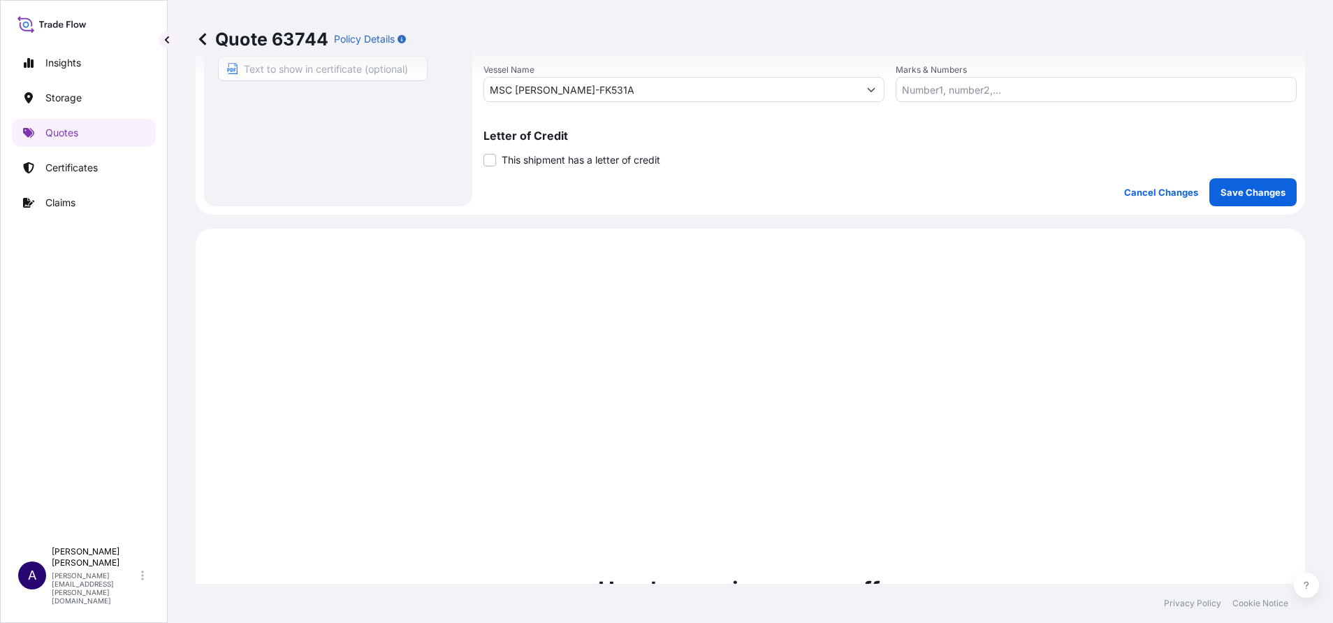
scroll to position [671, 0]
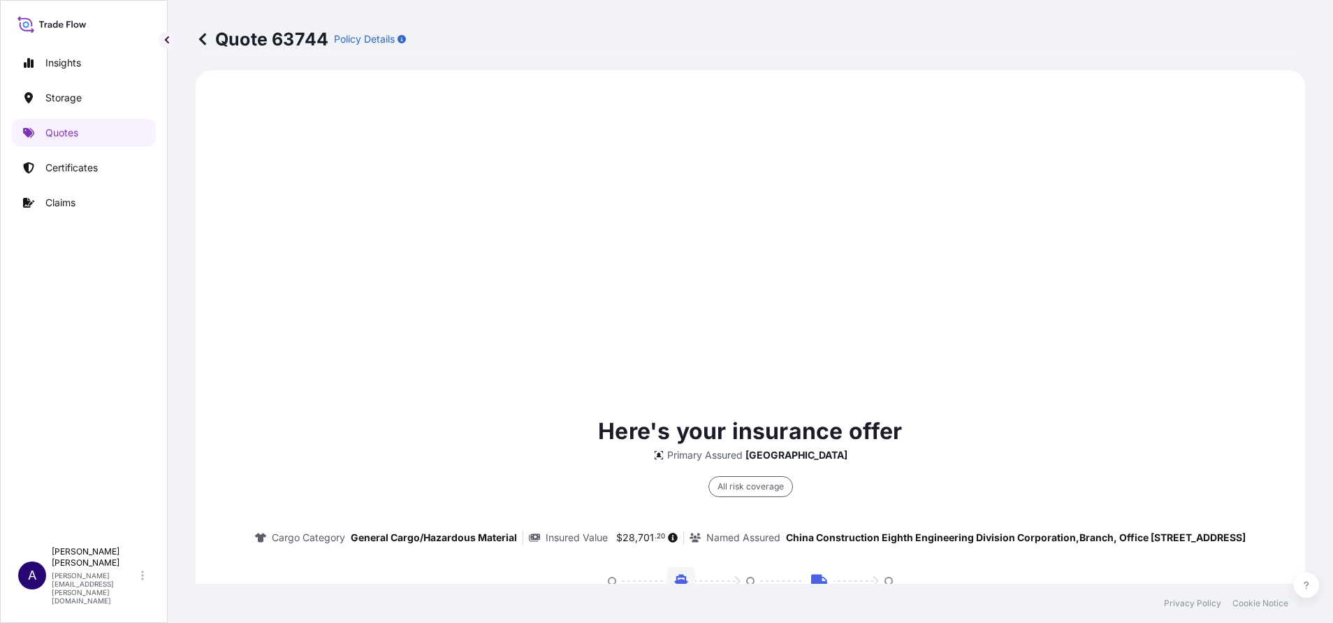
select select "Water"
select select "Road / Inland"
select select "31615"
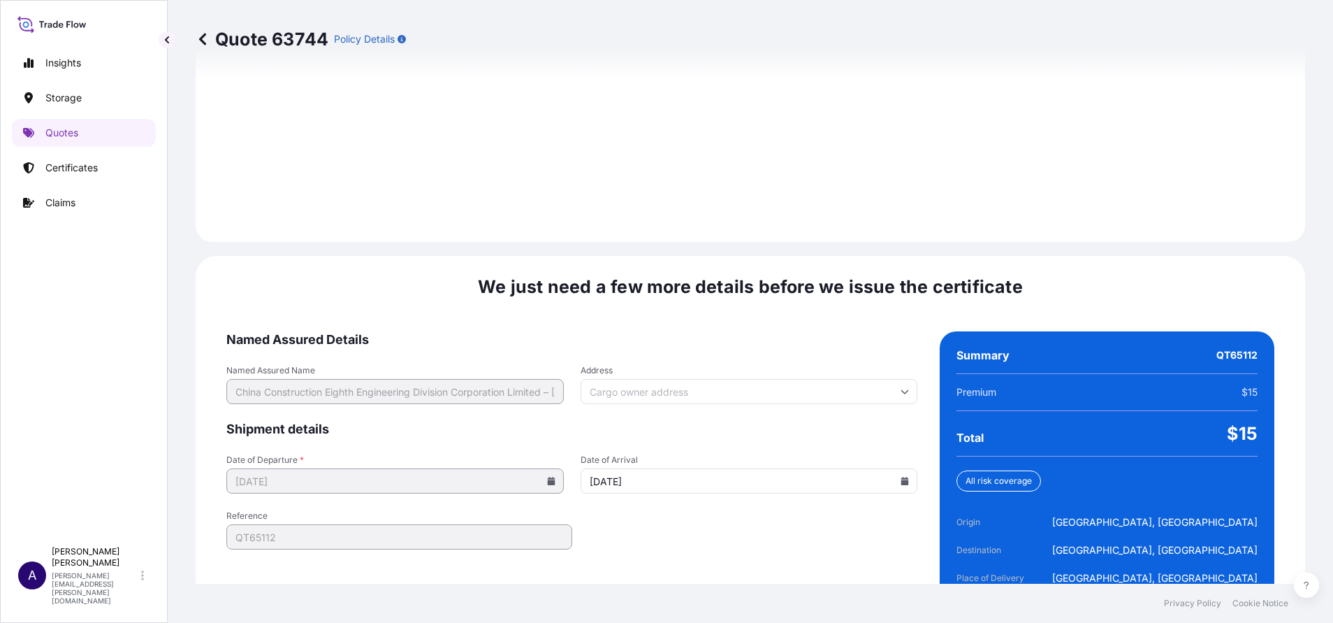
scroll to position [2026, 0]
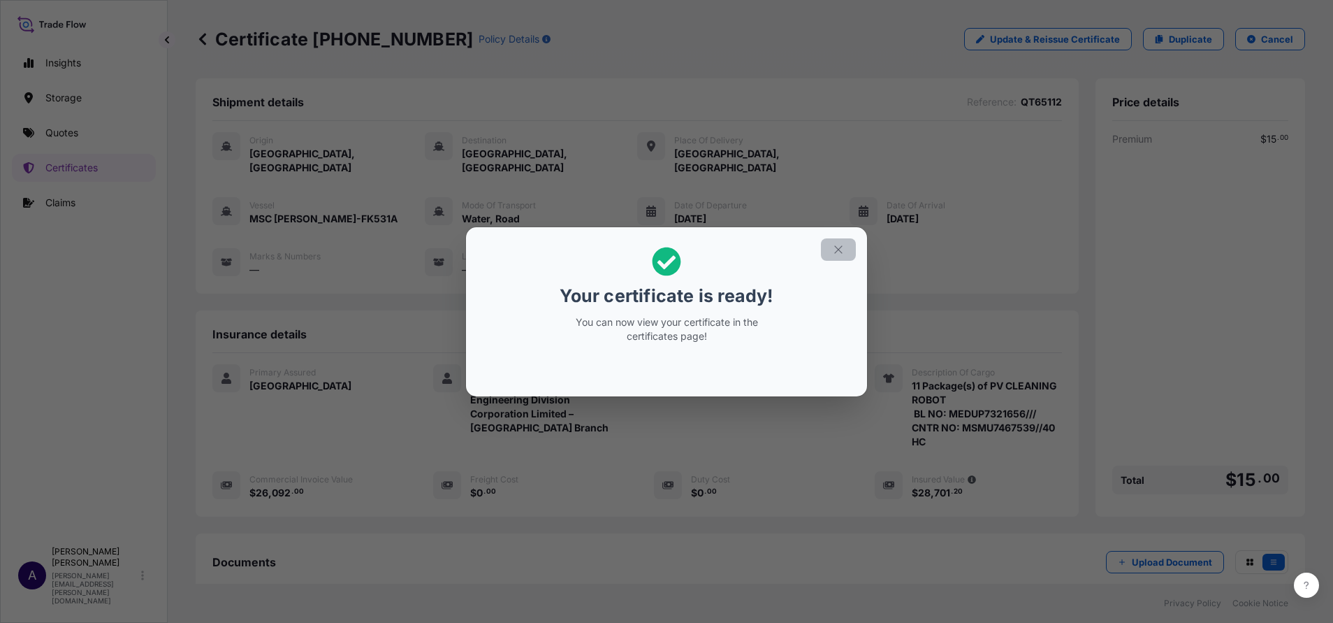
click at [835, 253] on icon "button" at bounding box center [838, 249] width 8 height 8
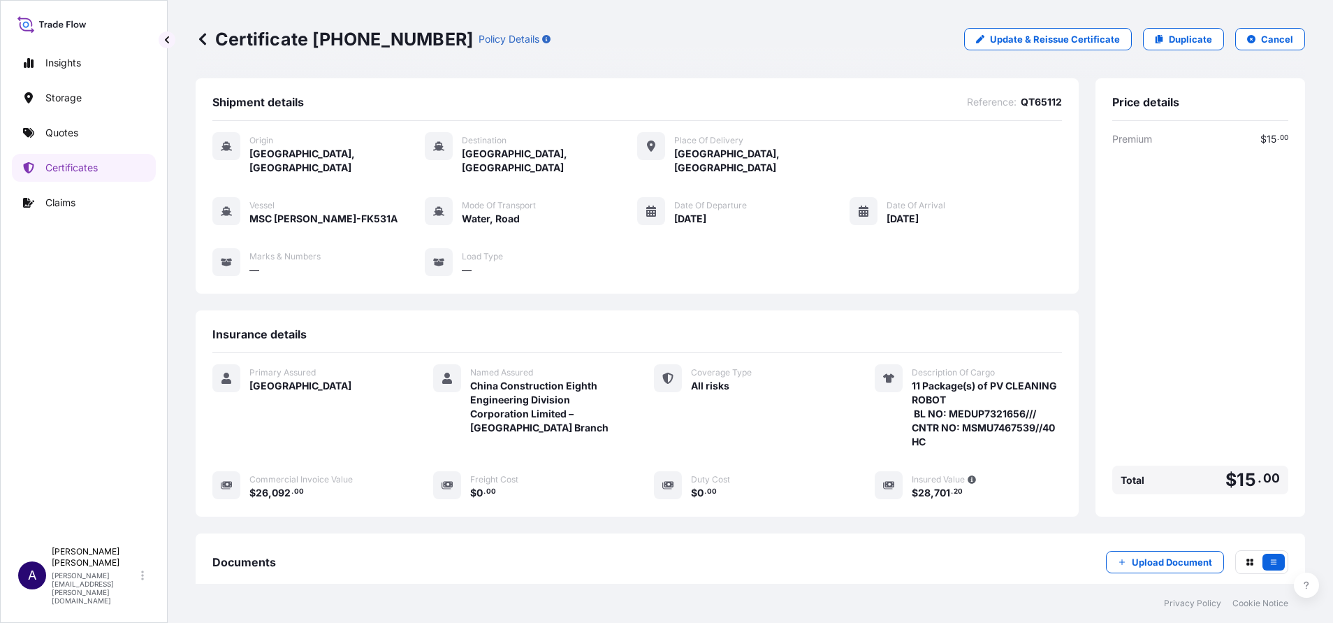
click at [371, 14] on div "Certificate 31615-196-3 Policy Details Update & Reissue Certificate Duplicate C…" at bounding box center [751, 39] width 1110 height 78
click at [400, 37] on p "Certificate 31615-196-3" at bounding box center [334, 39] width 277 height 22
click at [416, 41] on div "Certificate 31615-196-3 Policy Details" at bounding box center [373, 39] width 355 height 22
click at [416, 41] on p "Certificate 31615-196-3" at bounding box center [334, 39] width 277 height 22
click at [479, 41] on p "Policy Details" at bounding box center [509, 39] width 61 height 14
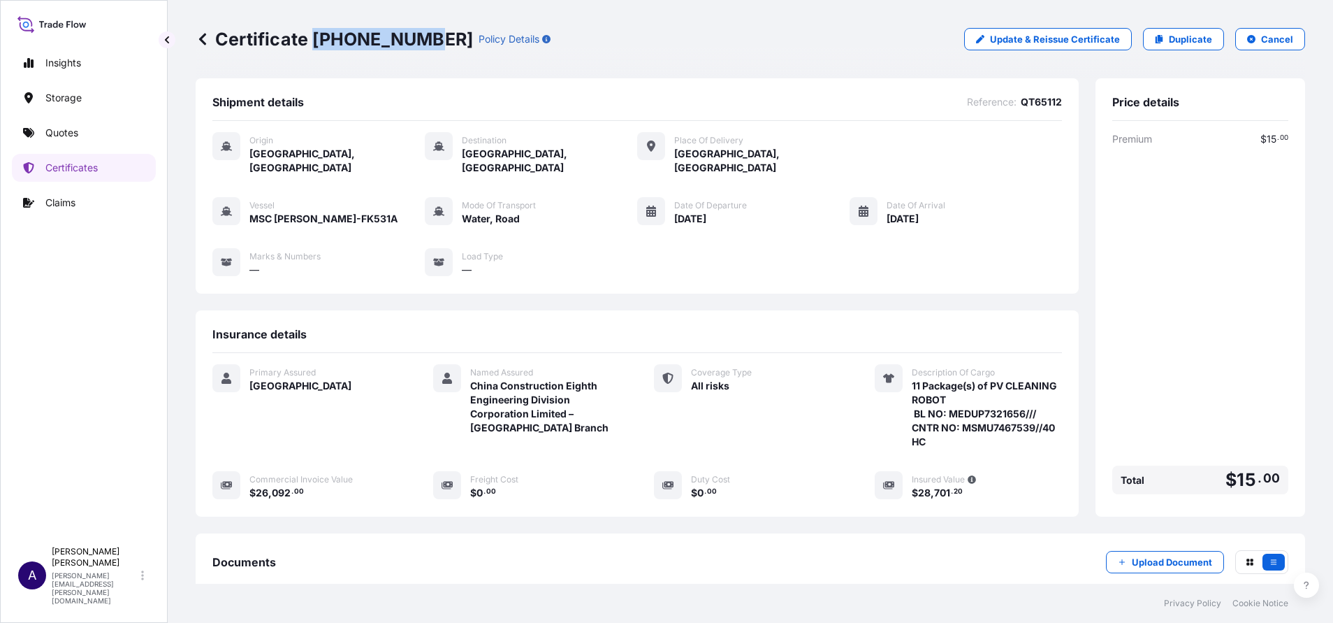
drag, startPoint x: 416, startPoint y: 38, endPoint x: 317, endPoint y: 41, distance: 99.3
click at [317, 41] on p "Certificate 31615-196-3" at bounding box center [334, 39] width 277 height 22
copy p "31615-196-3"
